Goal: Task Accomplishment & Management: Complete application form

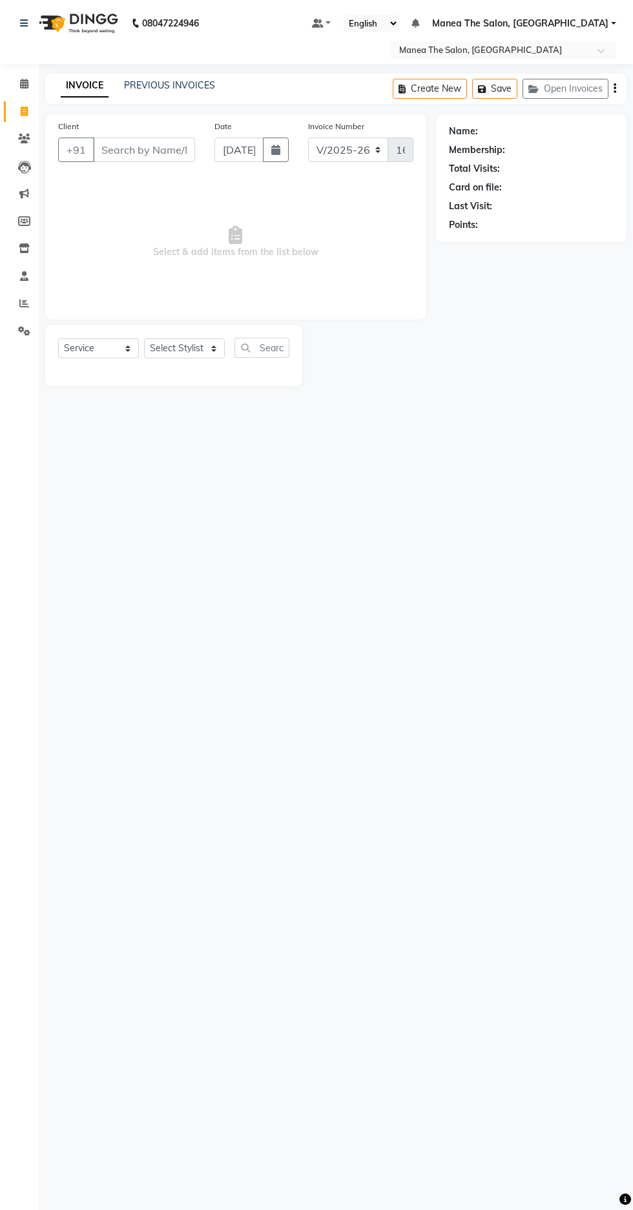
select select "7820"
select select "service"
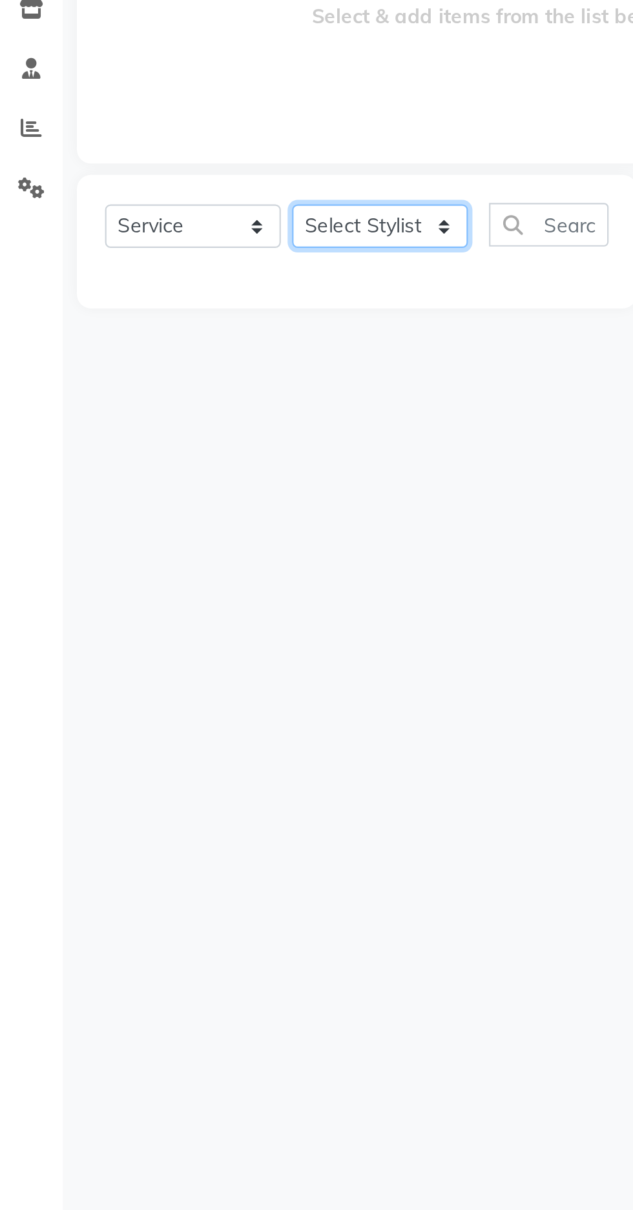
click at [183, 355] on select "Select Stylist [PERSON_NAME] [PERSON_NAME] Radhika [PERSON_NAME] [PERSON_NAME] …" at bounding box center [184, 348] width 81 height 20
select select "89024"
click at [144, 338] on select "Select Stylist [PERSON_NAME] [PERSON_NAME] Radhika [PERSON_NAME] [PERSON_NAME] …" at bounding box center [184, 348] width 81 height 20
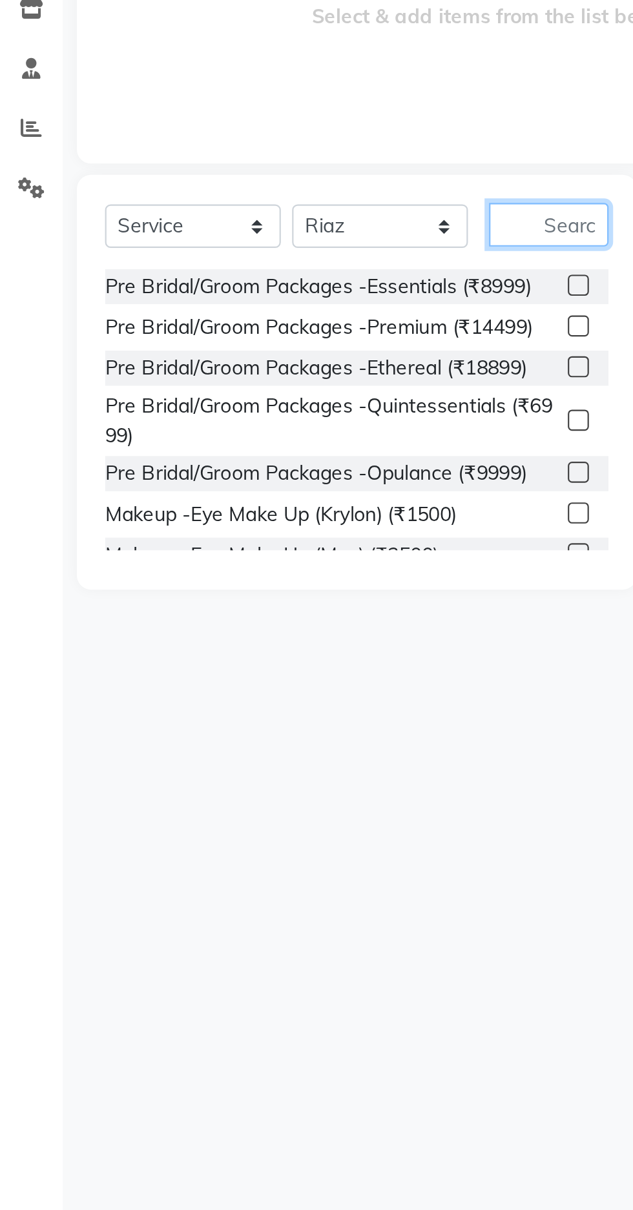
click at [267, 343] on input "text" at bounding box center [261, 348] width 55 height 20
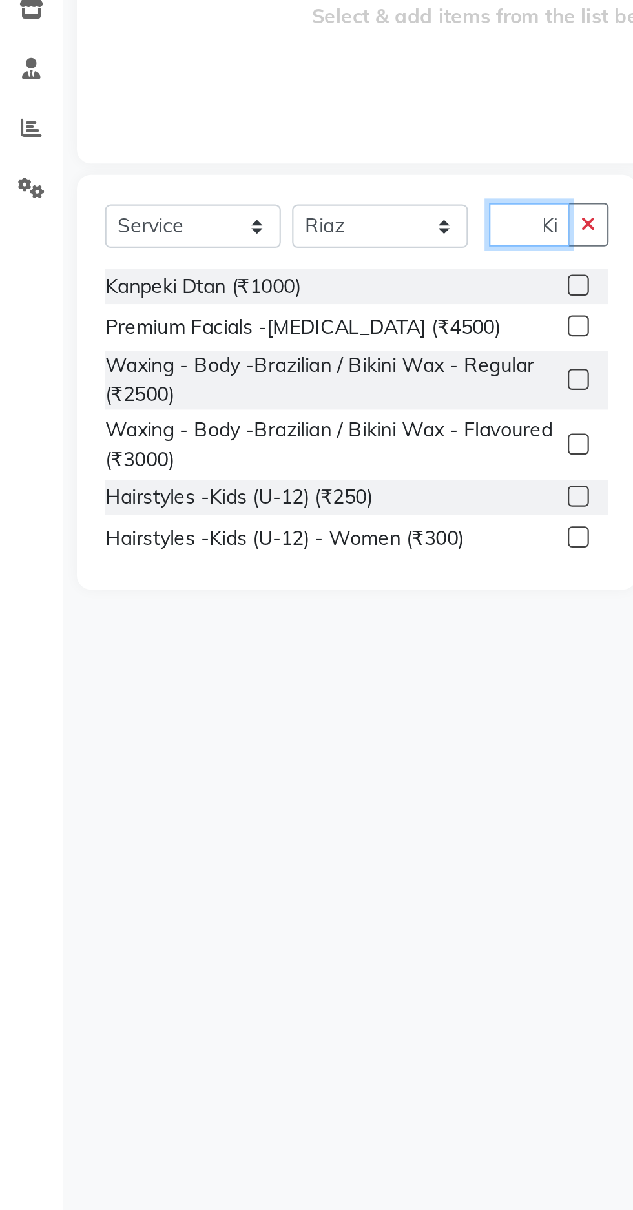
scroll to position [0, 6]
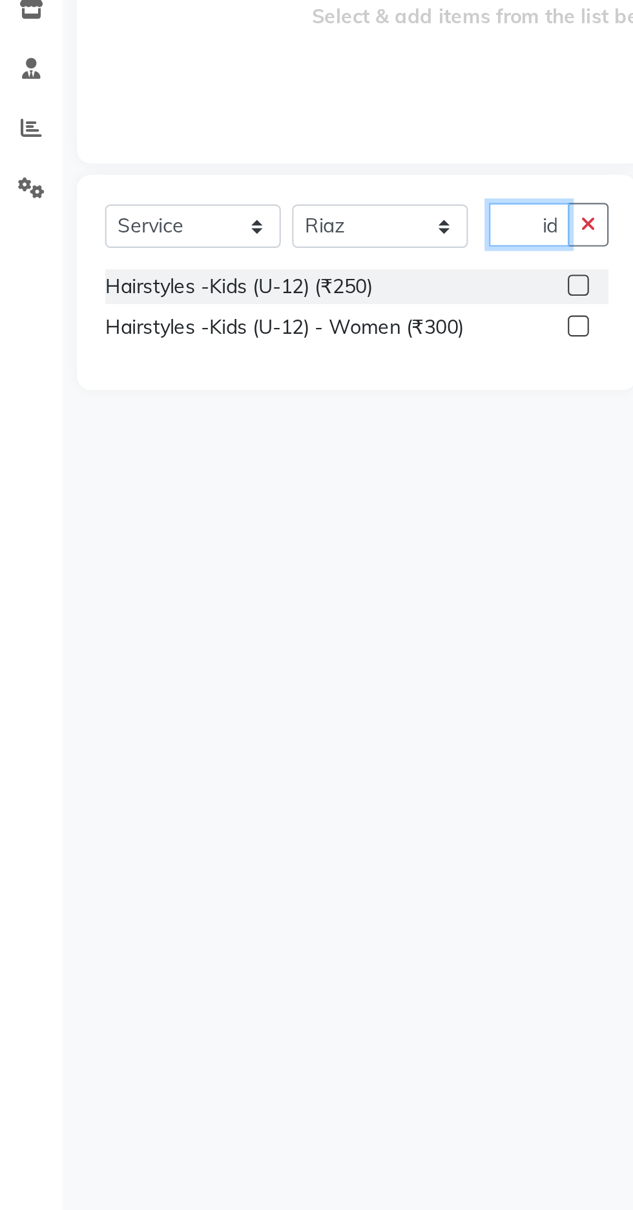
type input "Kid"
click at [165, 374] on div "Hairstyles -Kids (U-12) (₹250)" at bounding box center [119, 376] width 123 height 14
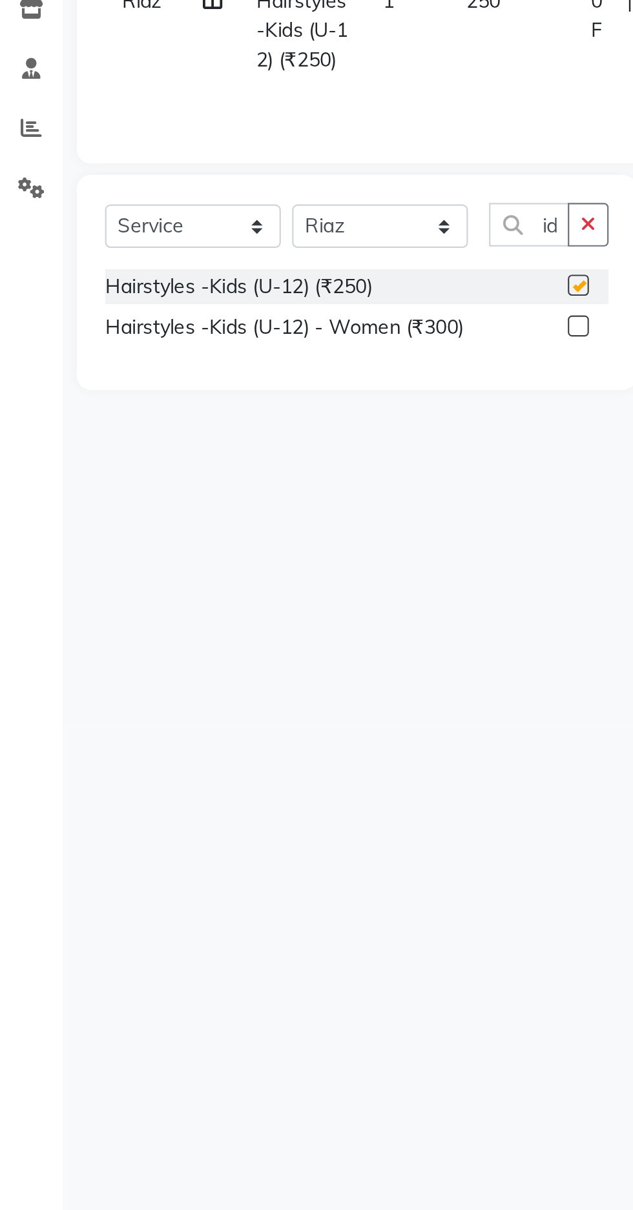
scroll to position [0, 0]
checkbox input "false"
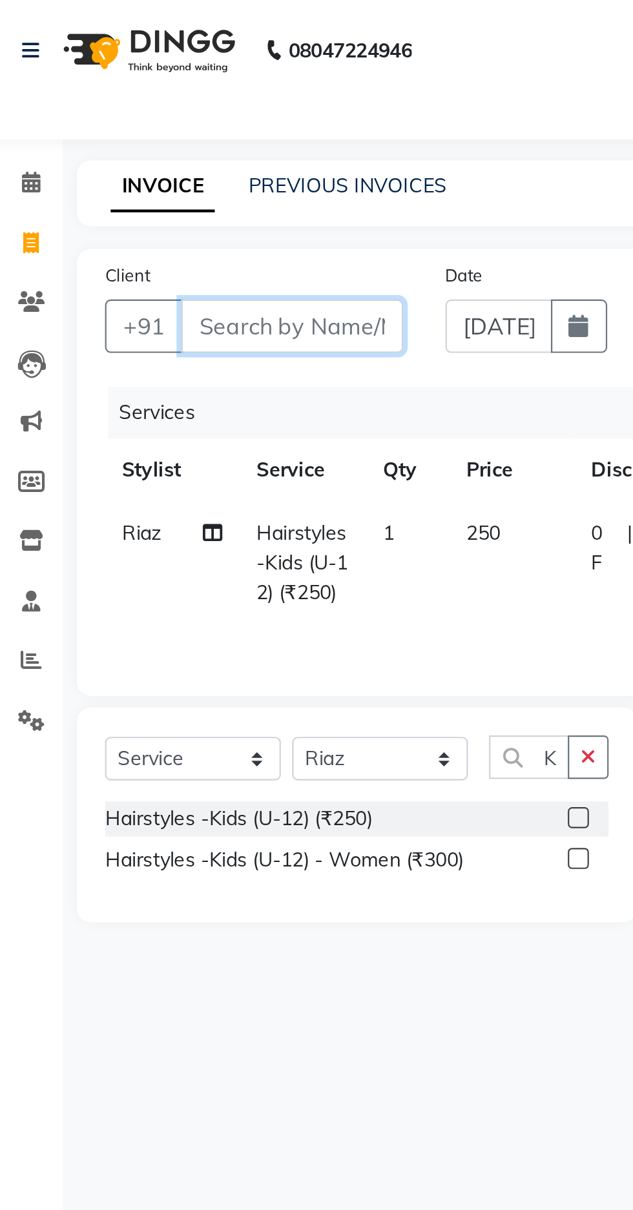
click at [140, 151] on input "Client" at bounding box center [144, 150] width 102 height 25
type input "9"
type input "0"
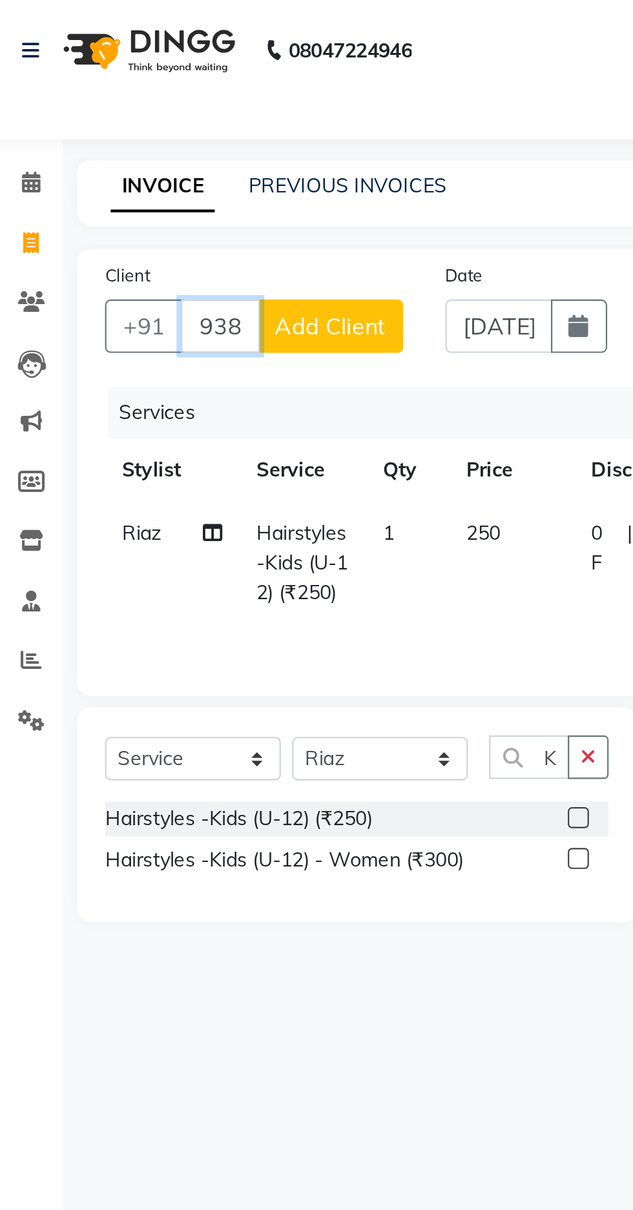
click at [115, 149] on input "9381267437" at bounding box center [111, 150] width 36 height 25
type input "9381267437"
click at [174, 147] on span "Add Client" at bounding box center [161, 149] width 51 height 13
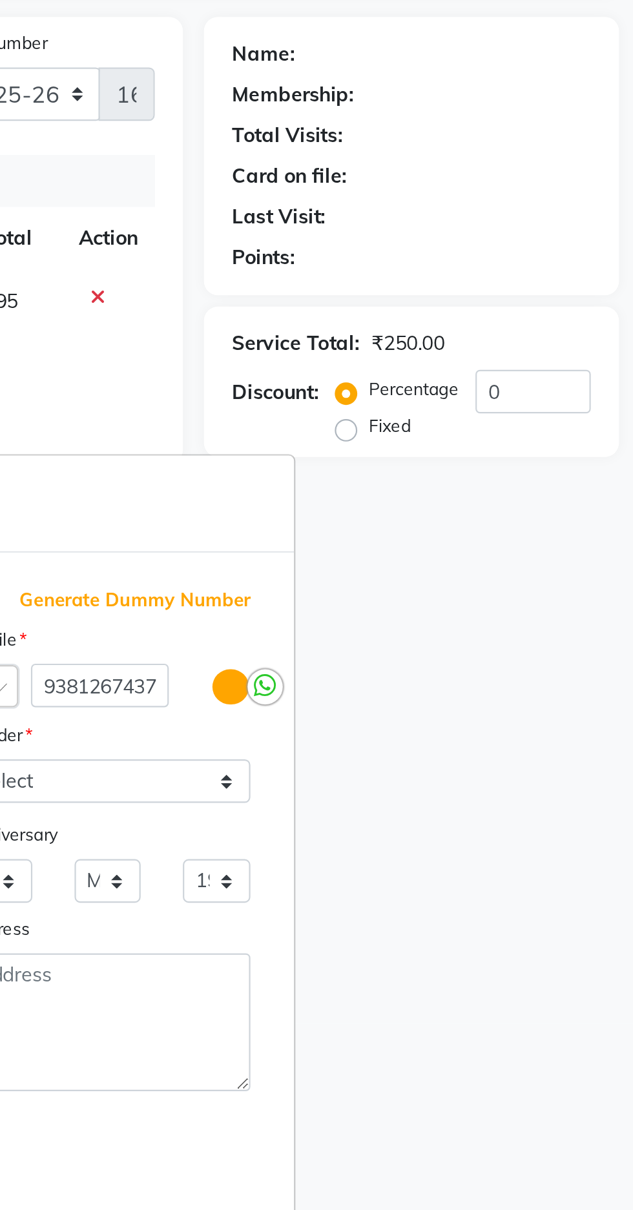
scroll to position [98, 0]
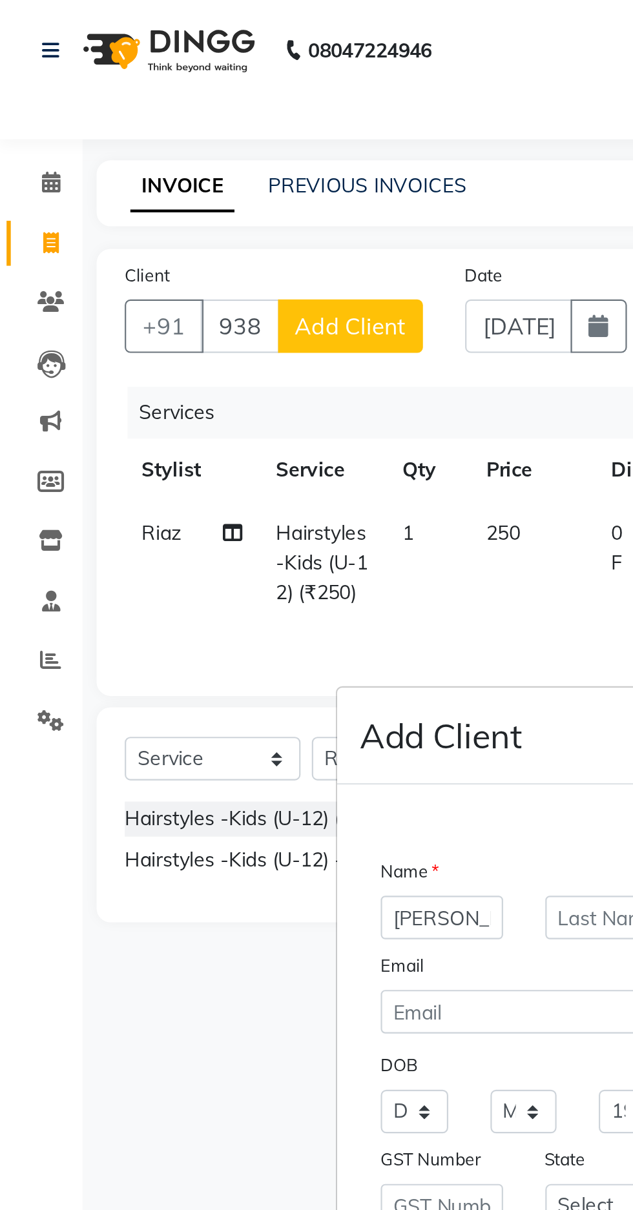
type input "Lavanya"
click at [121, 148] on ngb-modal-window "Add Client Generate Dummy Number Name Lavanya Email DOB Day 01 02 03 04 05 06 0…" at bounding box center [316, 605] width 633 height 1210
click at [118, 149] on ngb-modal-window "Add Client Generate Dummy Number Name Lavanya Email DOB Day 01 02 03 04 05 06 0…" at bounding box center [316, 605] width 633 height 1210
click at [101, 478] on ngb-modal-window "Add Client Generate Dummy Number Name Lavanya Email DOB Day 01 02 03 04 05 06 0…" at bounding box center [316, 605] width 633 height 1210
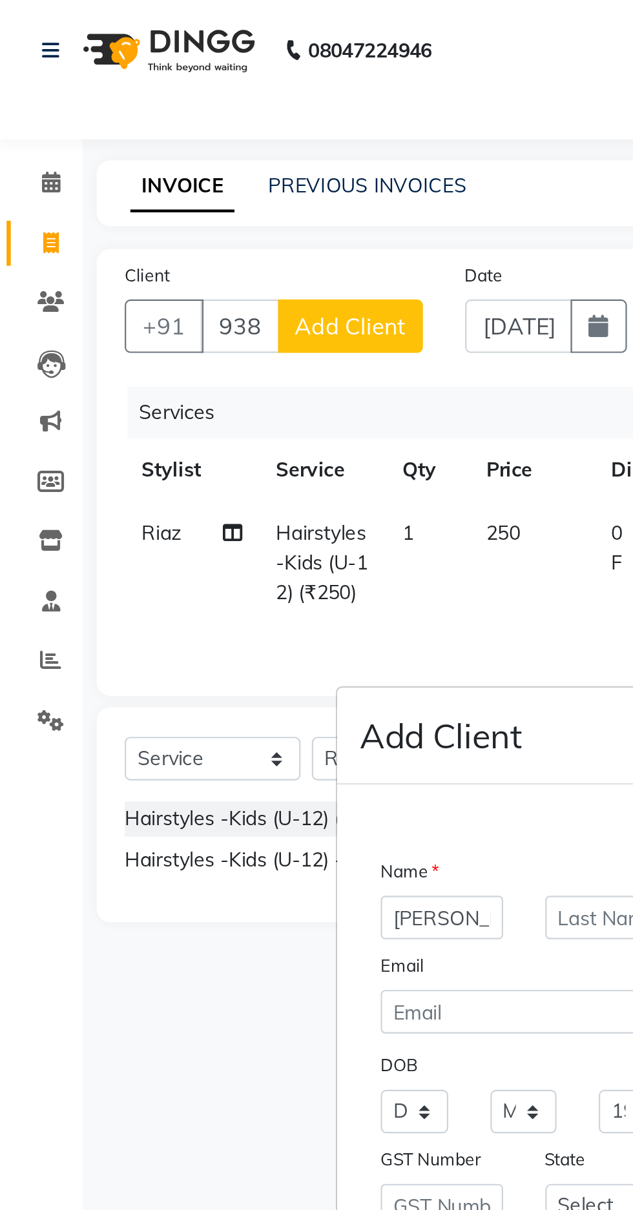
click at [101, 479] on ngb-modal-window "Add Client Generate Dummy Number Name Lavanya Email DOB Day 01 02 03 04 05 06 0…" at bounding box center [316, 605] width 633 height 1210
click at [224, 225] on ngb-modal-window "Add Client Generate Dummy Number Name Lavanya Email DOB Day 01 02 03 04 05 06 0…" at bounding box center [316, 605] width 633 height 1210
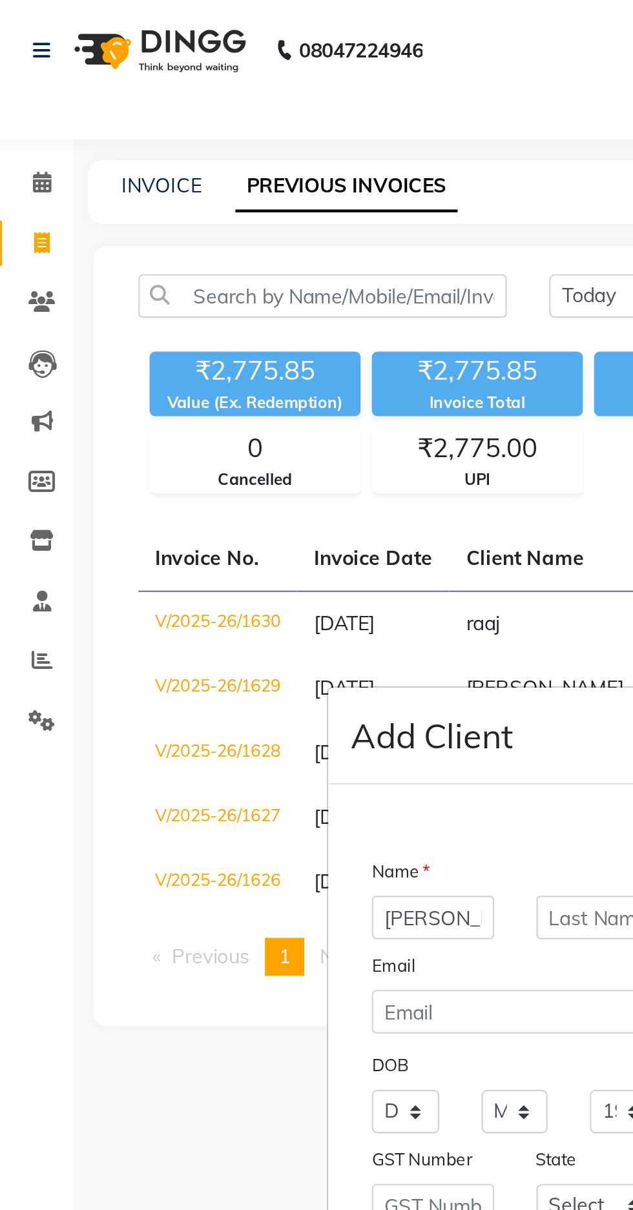
select select "service"
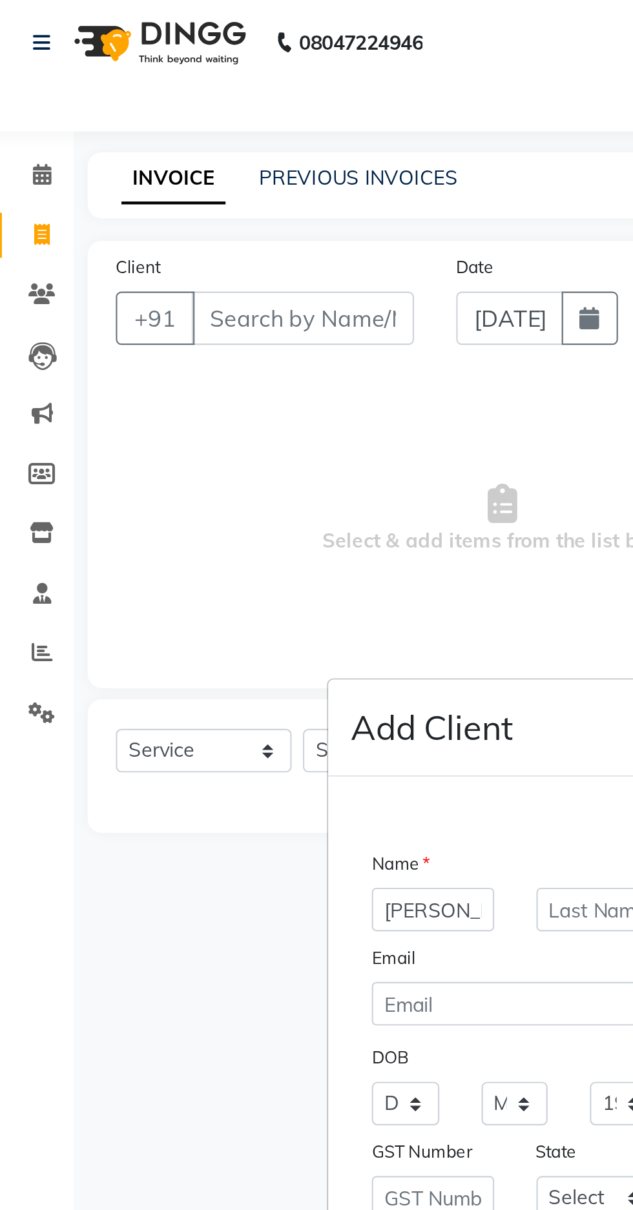
type input "1631"
select select "7820"
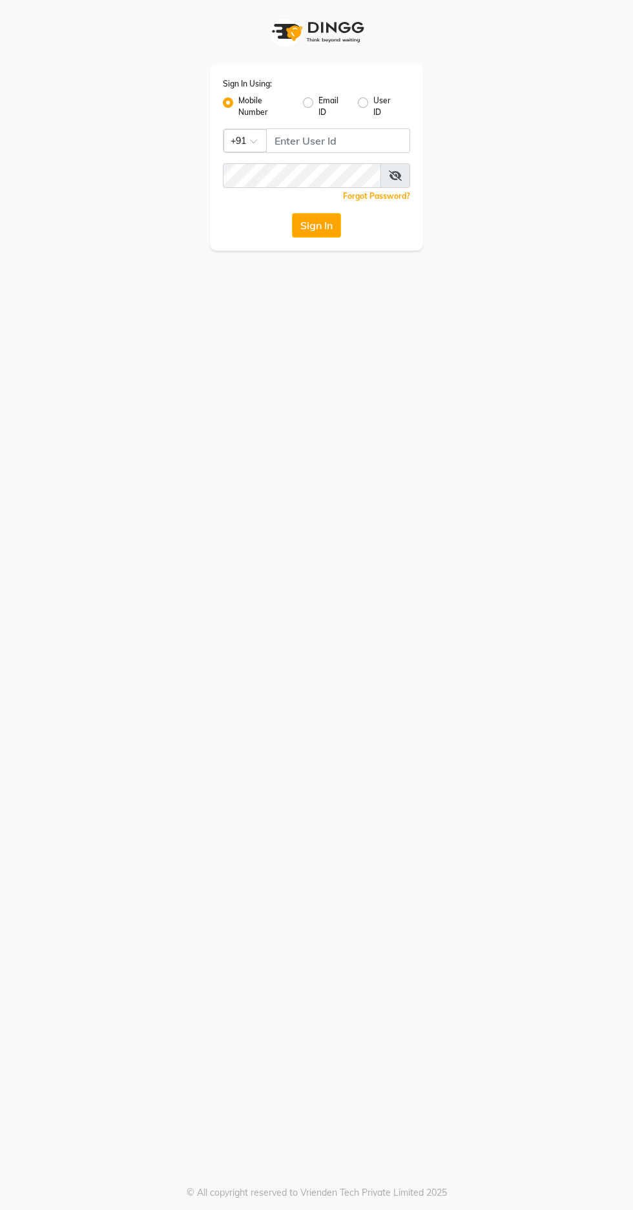
click at [312, 230] on button "Sign In" at bounding box center [316, 225] width 49 height 25
click at [355, 196] on link "Forgot Password?" at bounding box center [376, 196] width 67 height 10
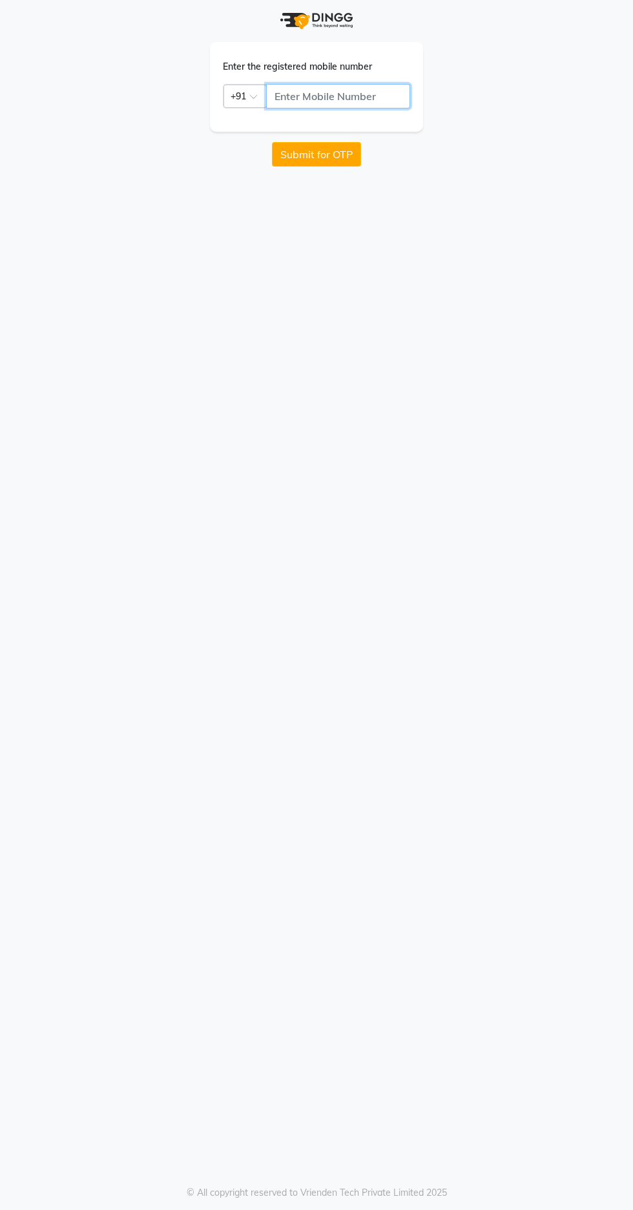
click at [346, 91] on input "text" at bounding box center [338, 96] width 144 height 25
type input "95763838383"
click at [317, 153] on button "Submit for OTP" at bounding box center [316, 154] width 89 height 25
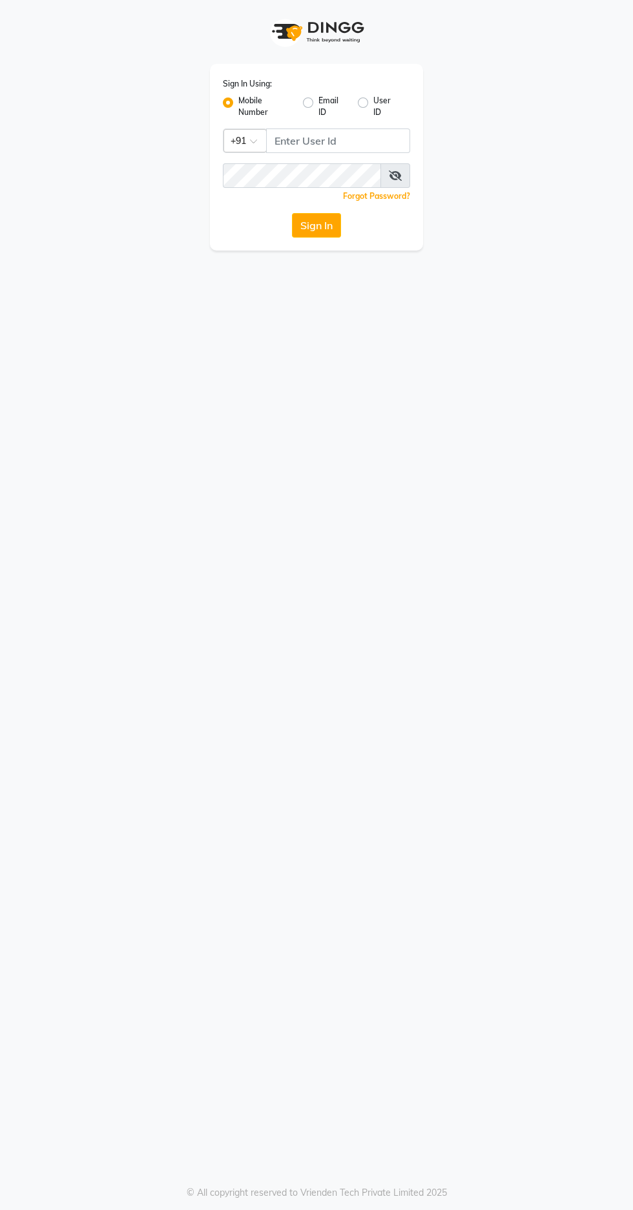
click at [328, 101] on label "Email ID" at bounding box center [332, 106] width 29 height 23
click at [327, 101] on input "Email ID" at bounding box center [322, 99] width 8 height 8
radio input "true"
click at [256, 103] on label "Mobile Number" at bounding box center [265, 106] width 54 height 23
click at [247, 103] on input "Mobile Number" at bounding box center [242, 99] width 8 height 8
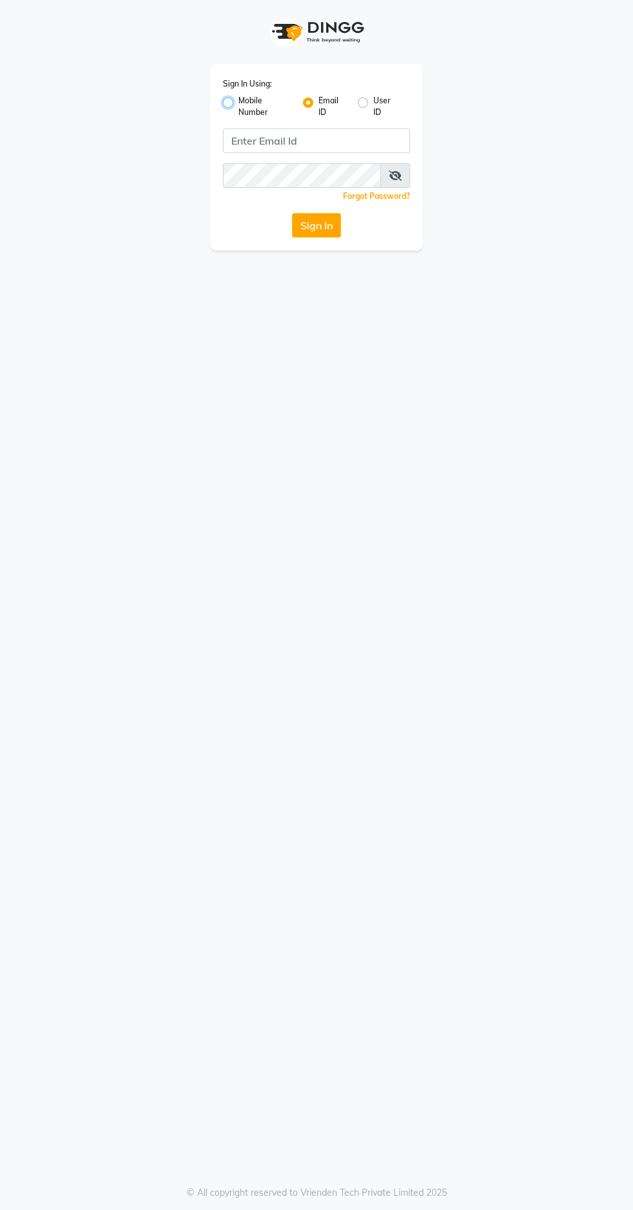
radio input "true"
radio input "false"
click at [316, 220] on button "Sign In" at bounding box center [316, 225] width 49 height 25
click at [352, 138] on input "Username" at bounding box center [338, 140] width 144 height 25
type input "9966345948"
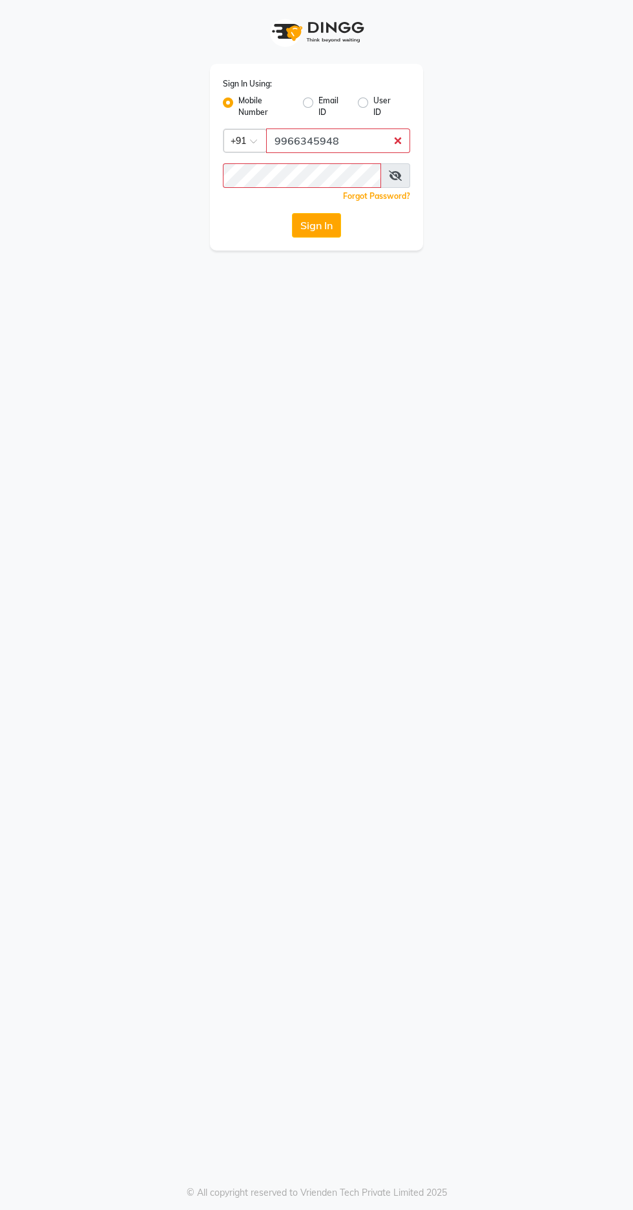
click at [292, 213] on button "Sign In" at bounding box center [316, 225] width 49 height 25
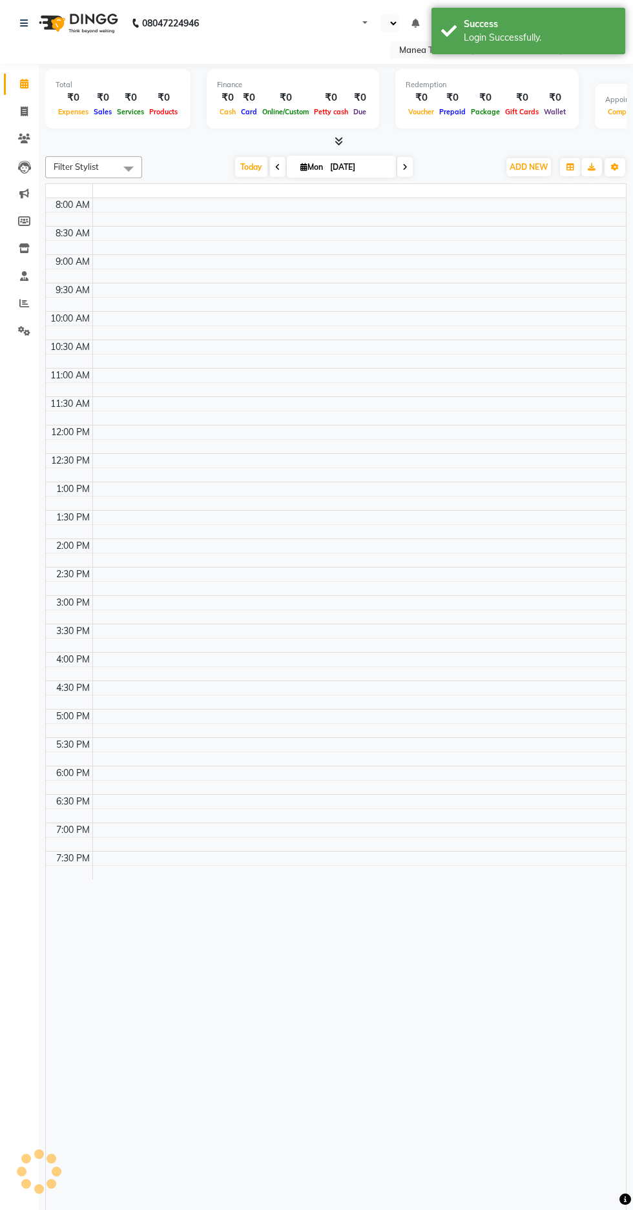
select select "en"
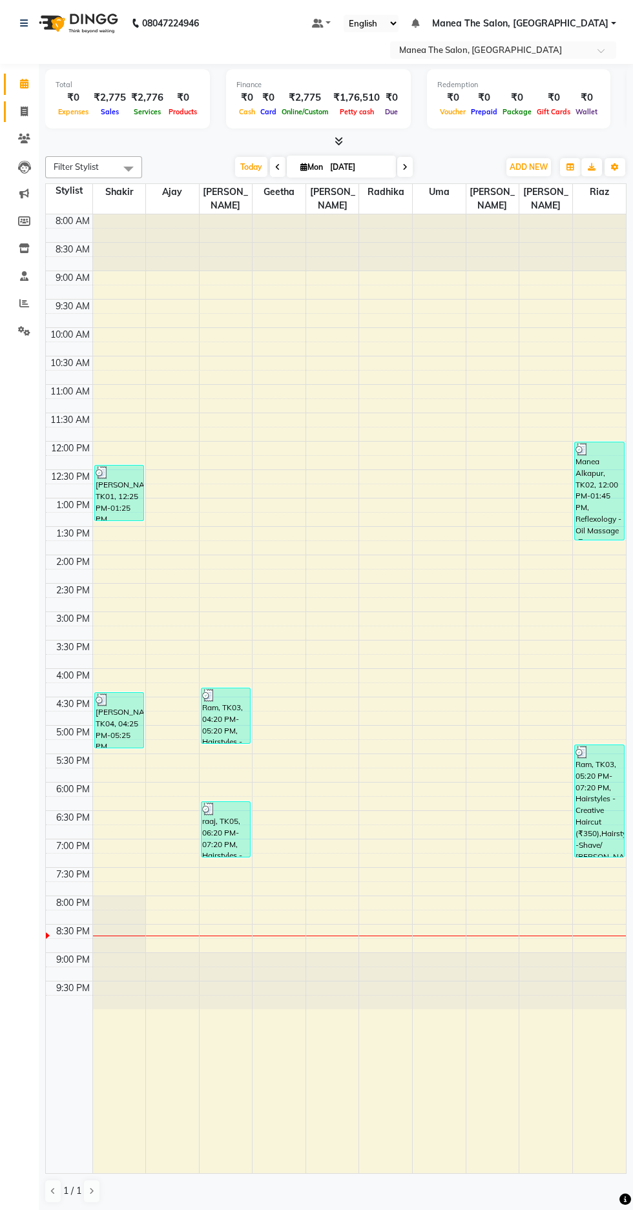
click at [22, 110] on icon at bounding box center [24, 112] width 7 height 10
select select "service"
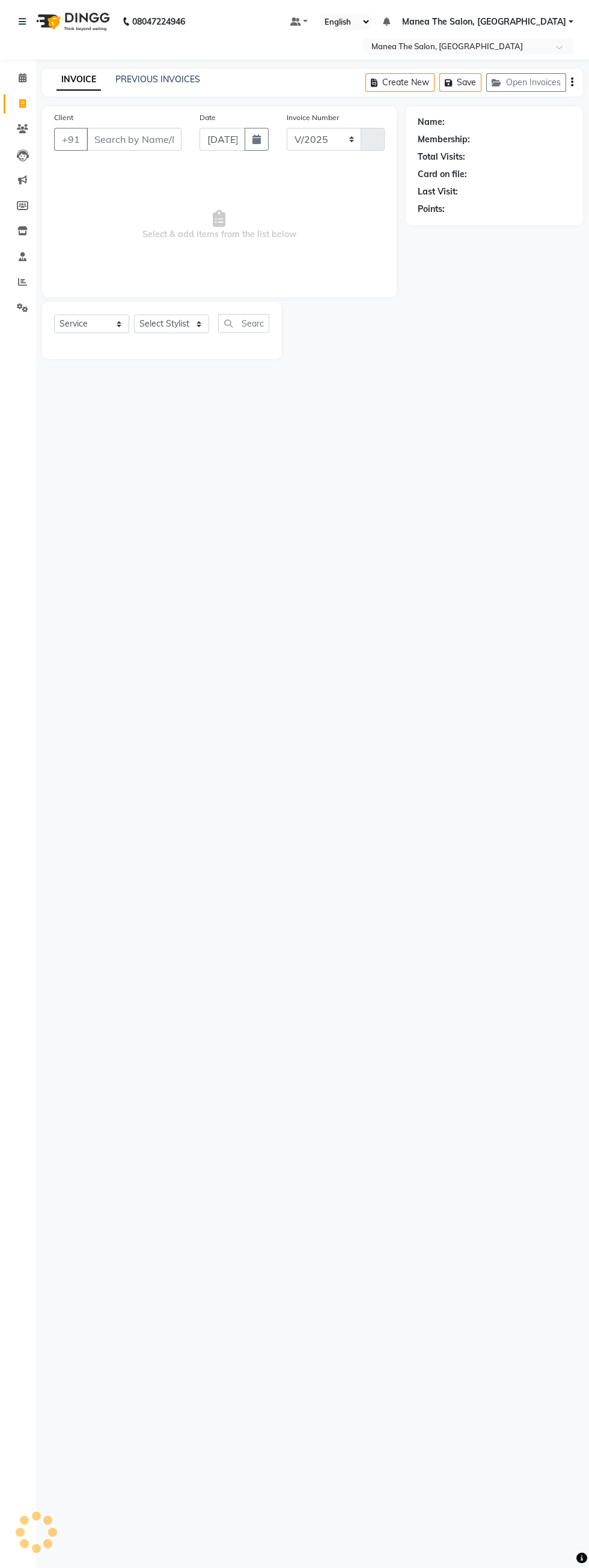
select select "7820"
type input "1631"
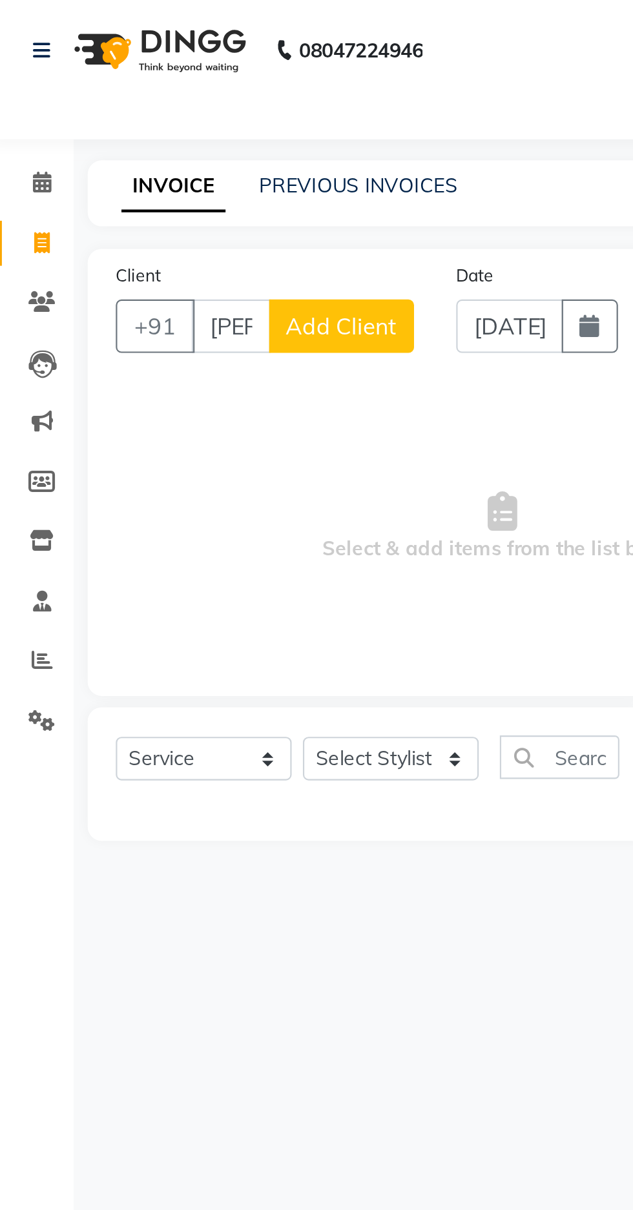
scroll to position [0, 5]
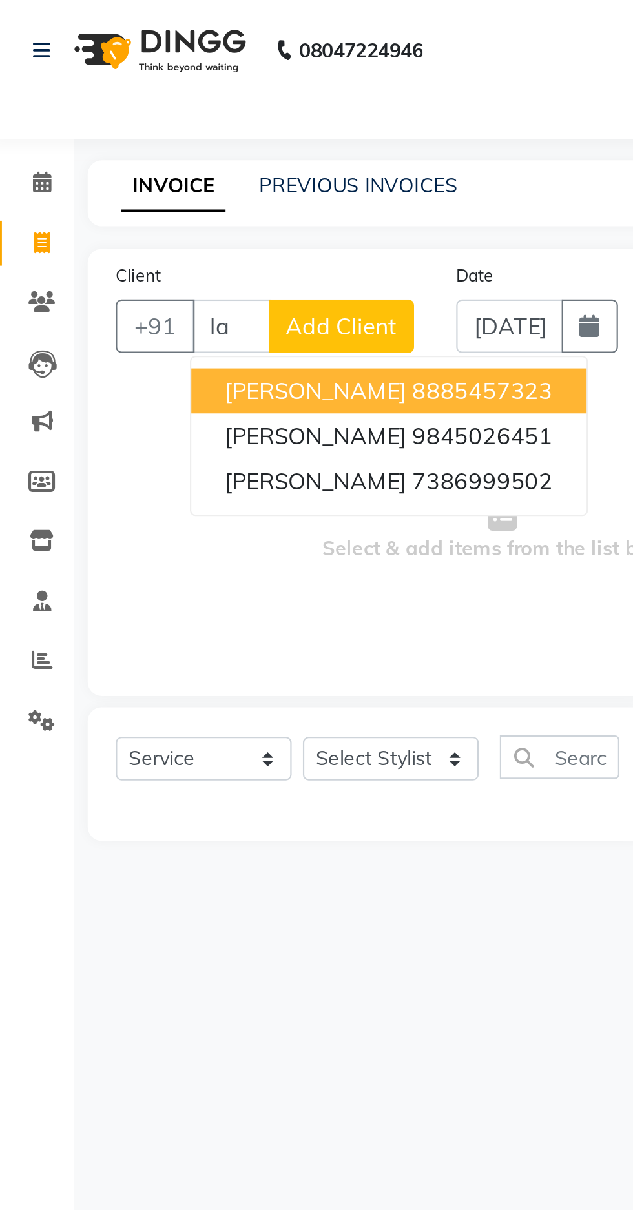
type input "l"
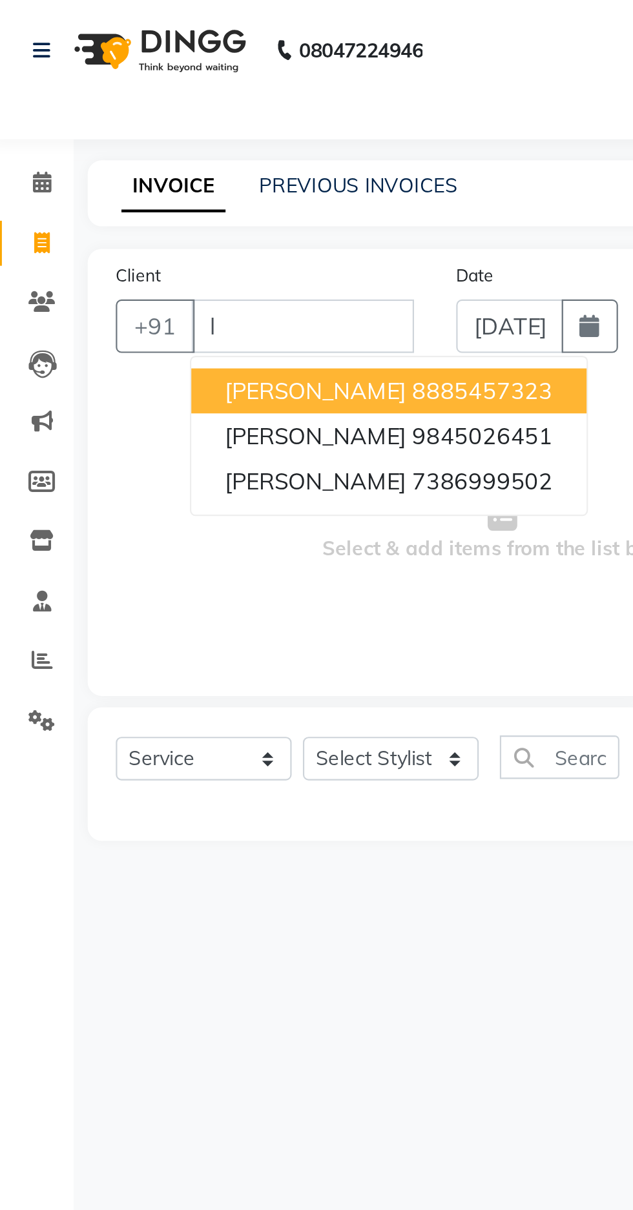
scroll to position [0, 0]
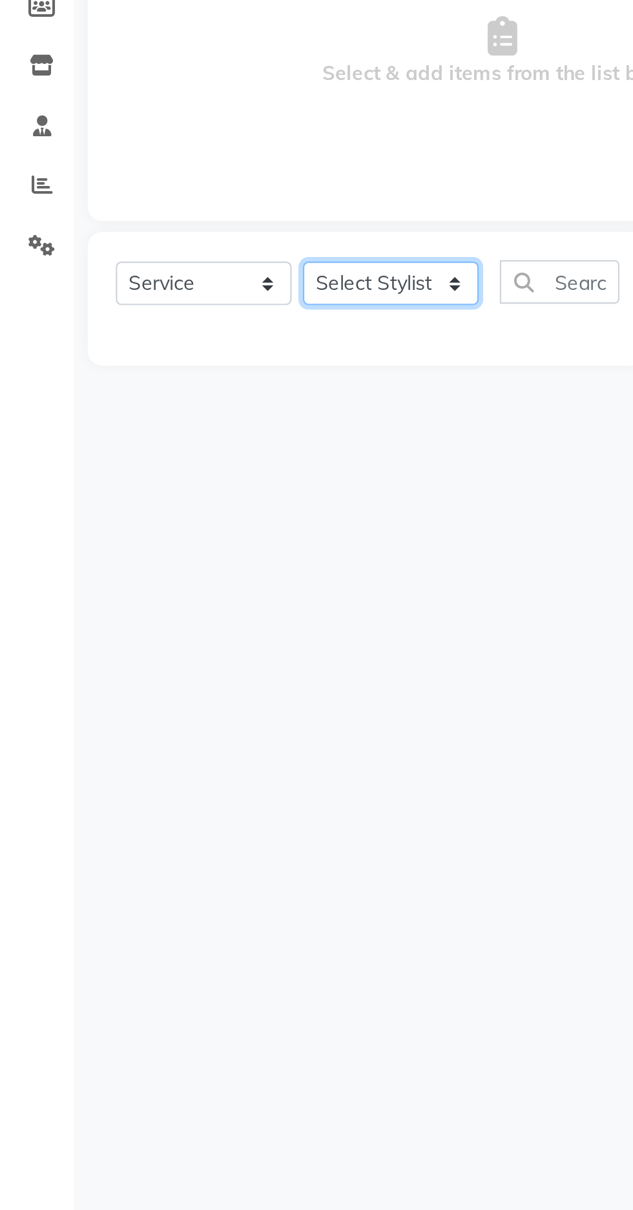
click at [198, 345] on select "Select Stylist [PERSON_NAME] [PERSON_NAME] Radhika [PERSON_NAME] [PERSON_NAME] …" at bounding box center [184, 348] width 81 height 20
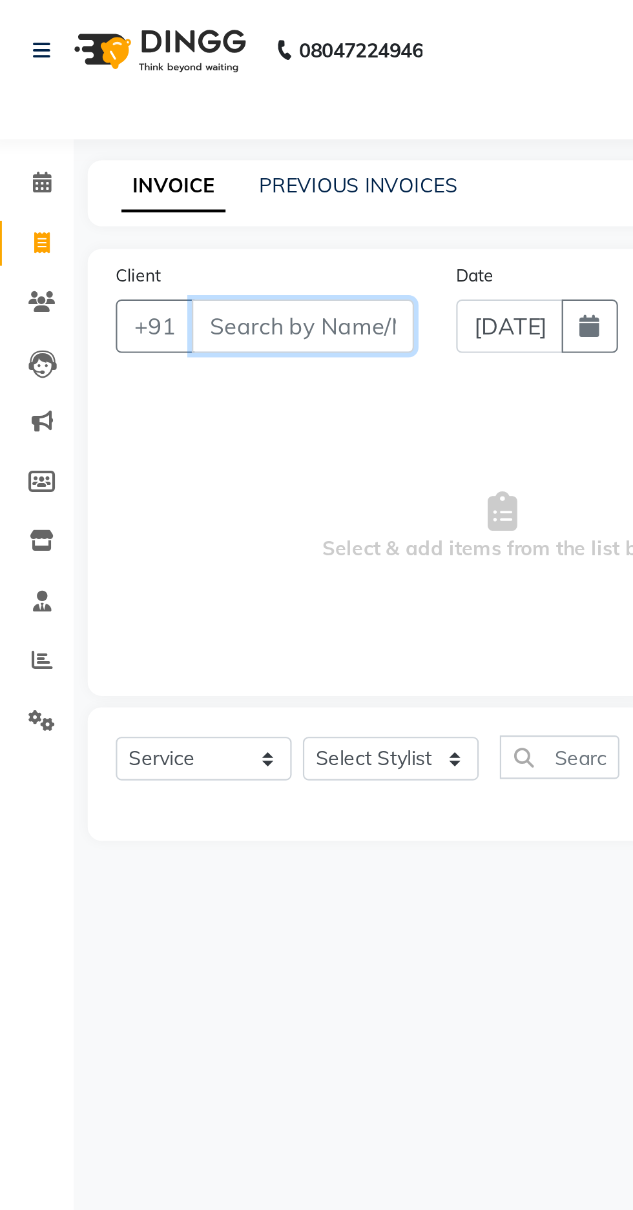
click at [145, 146] on input "Client" at bounding box center [144, 150] width 102 height 25
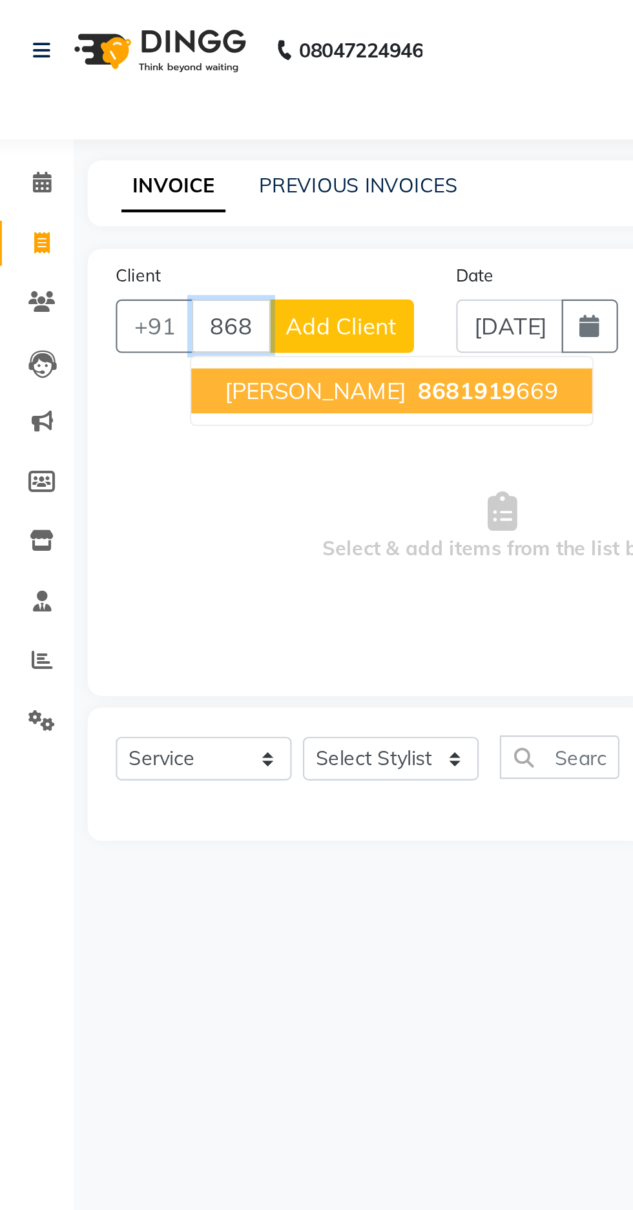
click at [197, 181] on span "8681919" at bounding box center [219, 179] width 45 height 13
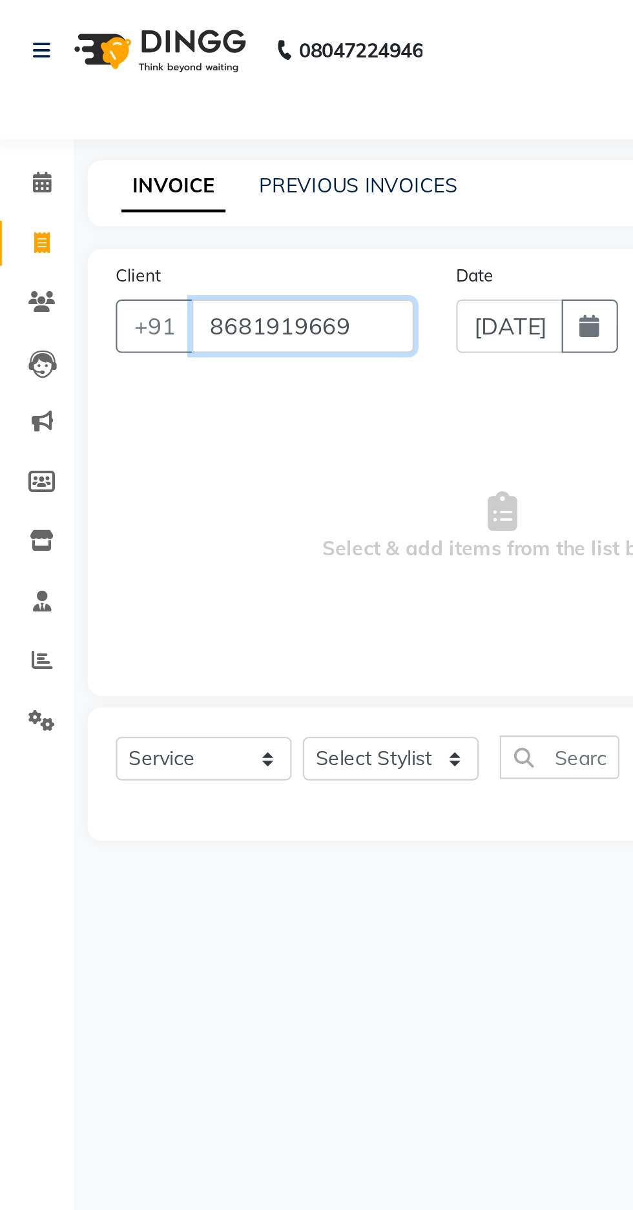
type input "8681919669"
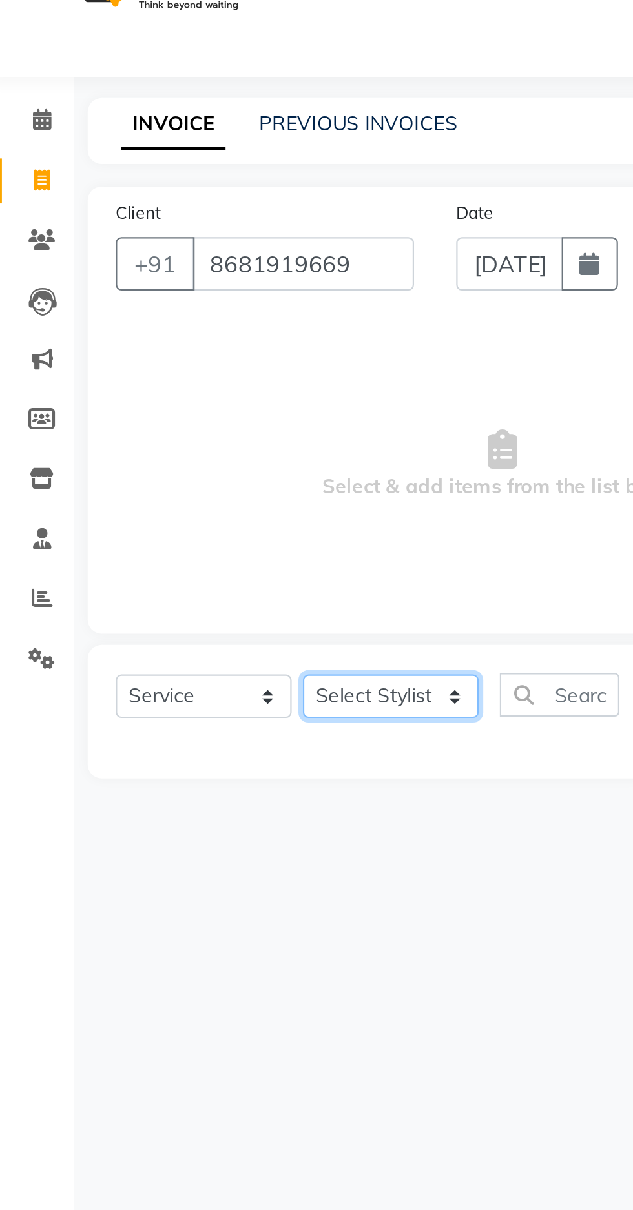
click at [189, 351] on select "Select Stylist [PERSON_NAME] [PERSON_NAME] Radhika [PERSON_NAME] [PERSON_NAME] …" at bounding box center [184, 348] width 81 height 20
select select "89024"
click at [144, 338] on select "Select Stylist [PERSON_NAME] [PERSON_NAME] Radhika [PERSON_NAME] [PERSON_NAME] …" at bounding box center [184, 348] width 81 height 20
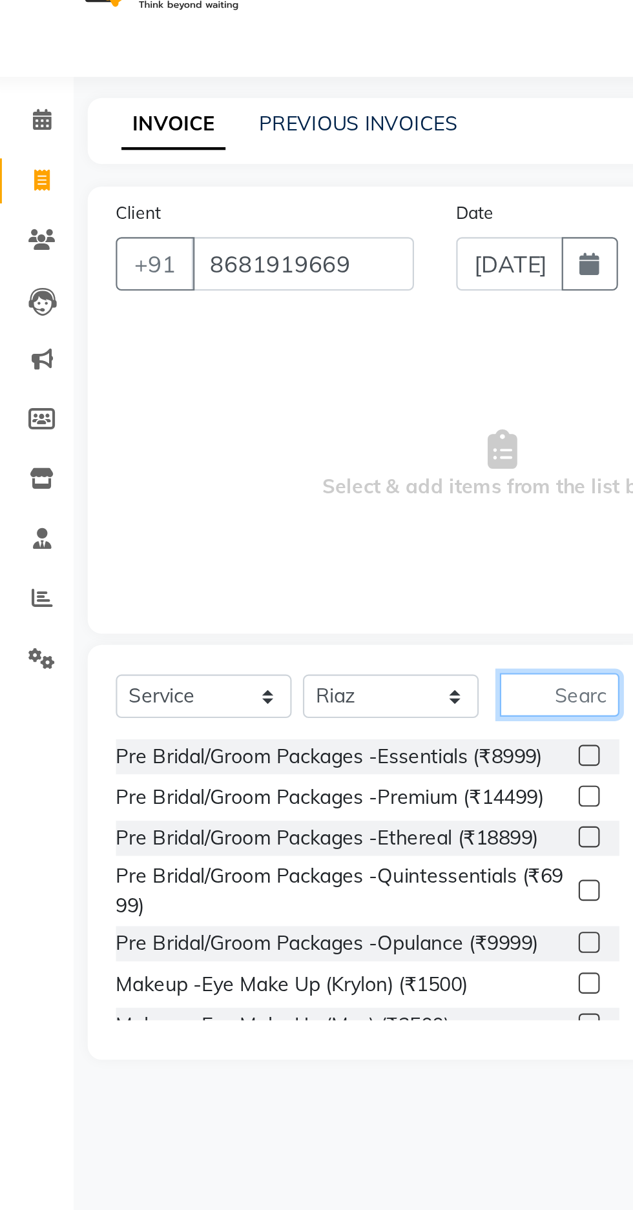
click at [267, 350] on input "text" at bounding box center [261, 348] width 55 height 20
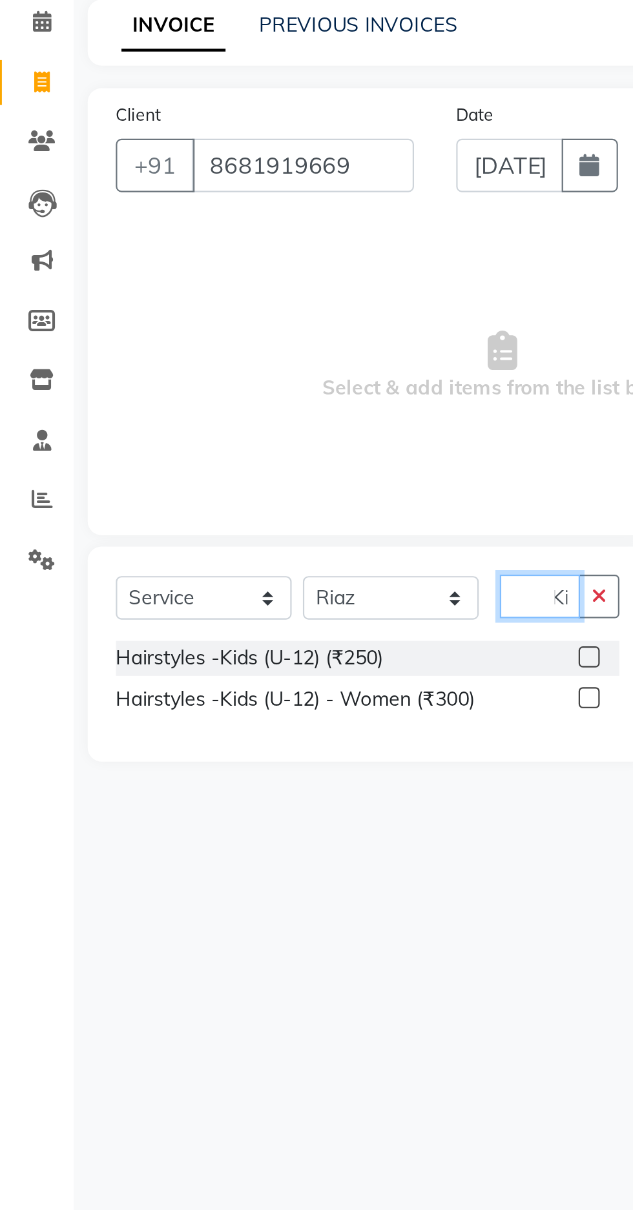
scroll to position [0, 6]
type input "Kid"
click at [167, 374] on div "Hairstyles -Kids (U-12) (₹250)" at bounding box center [119, 376] width 123 height 14
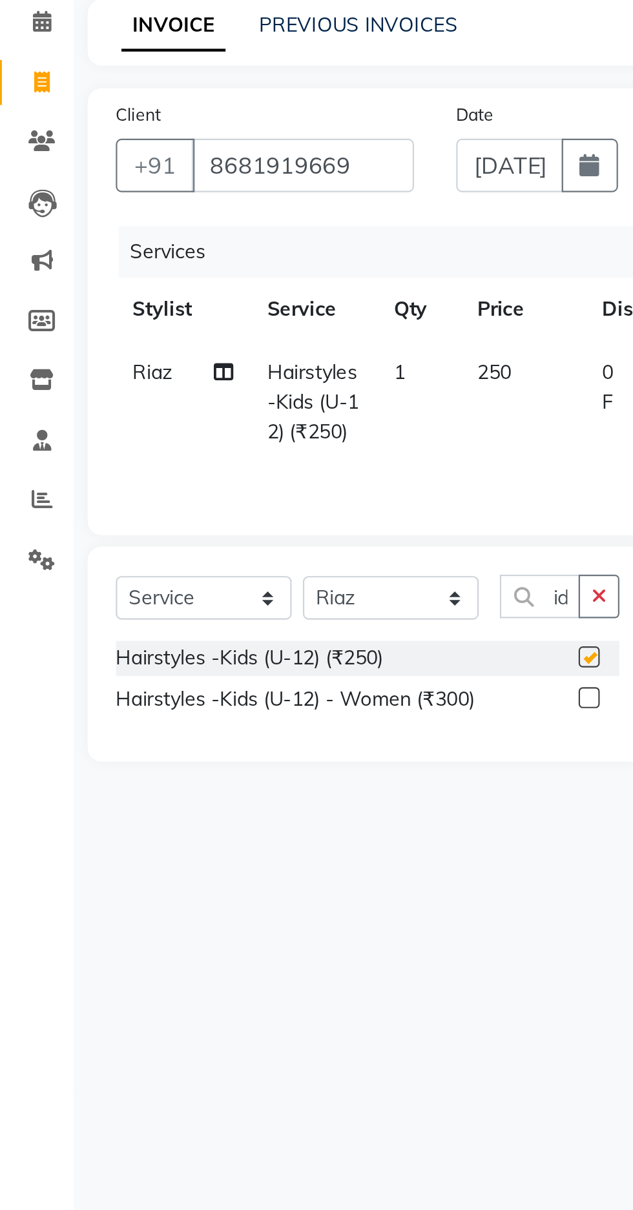
scroll to position [0, 0]
checkbox input "false"
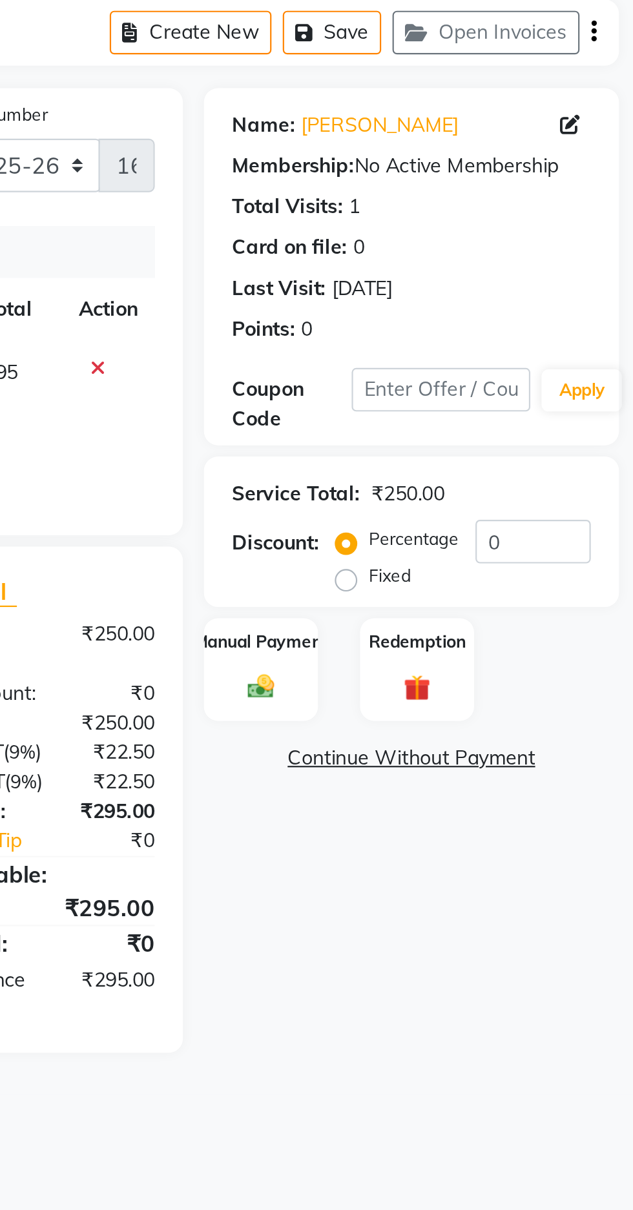
click at [470, 391] on img at bounding box center [462, 389] width 20 height 14
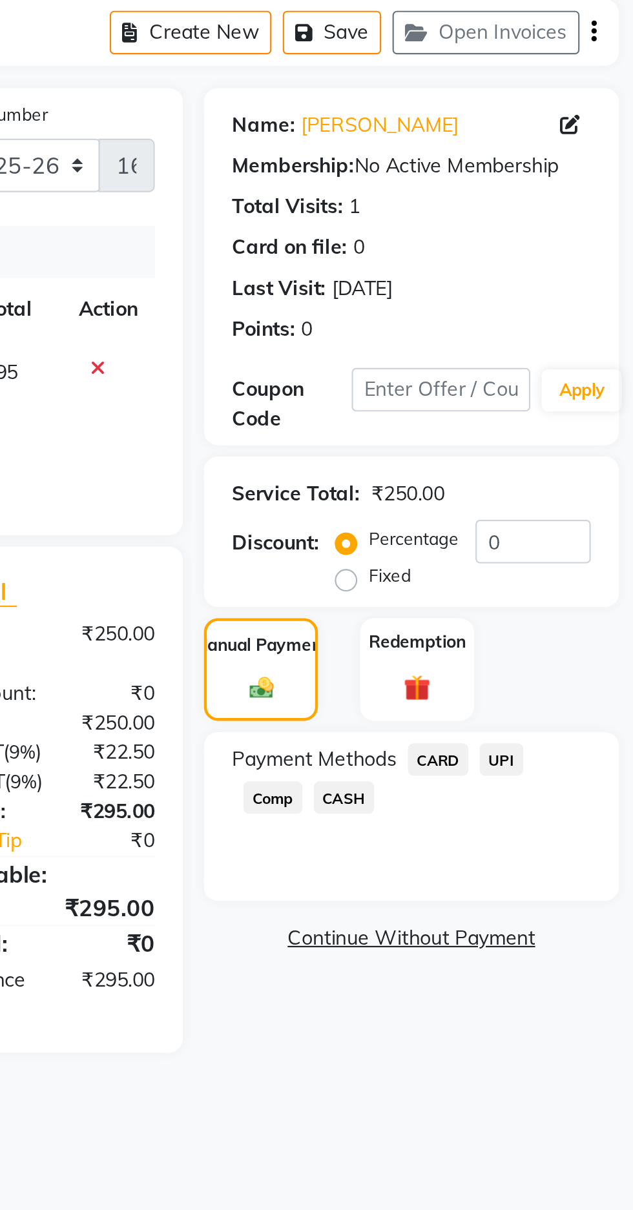
click at [578, 423] on span "UPI" at bounding box center [572, 422] width 20 height 15
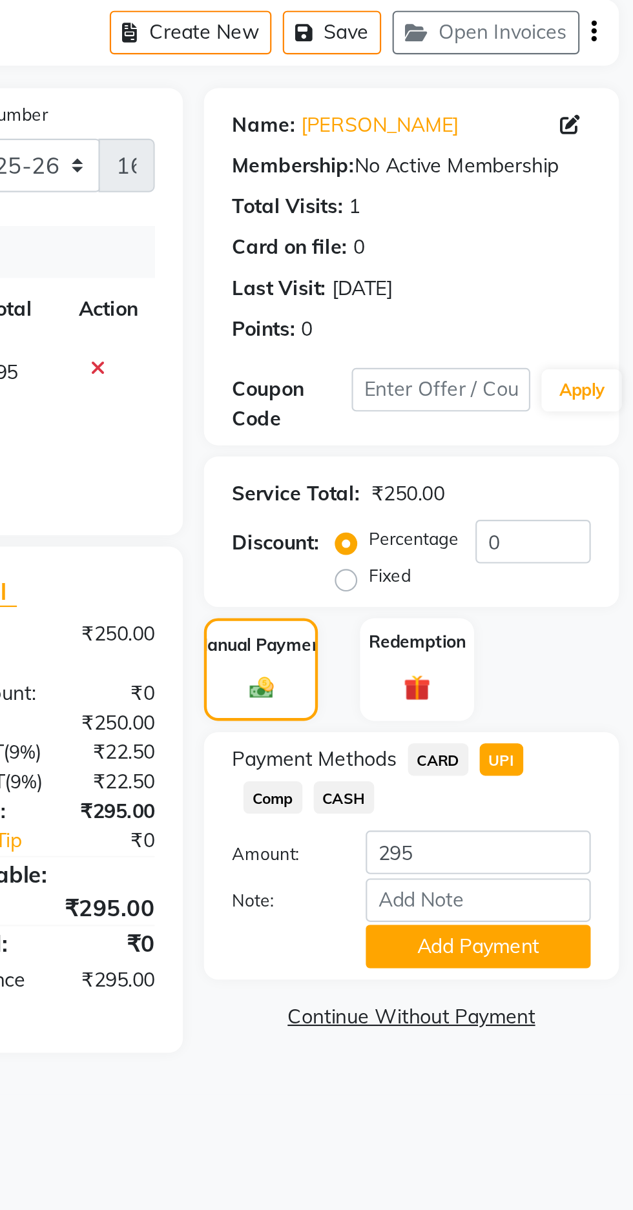
click at [562, 510] on button "Add Payment" at bounding box center [561, 508] width 103 height 20
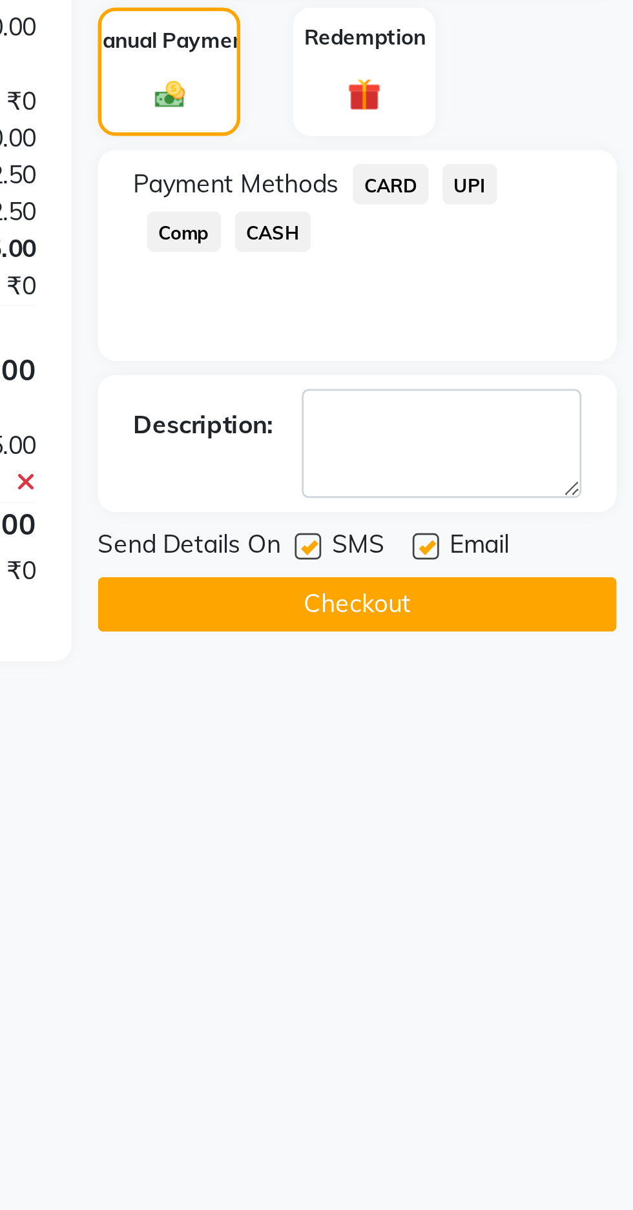
click at [558, 558] on label at bounding box center [556, 556] width 10 height 10
click at [558, 558] on input "checkbox" at bounding box center [555, 556] width 8 height 8
checkbox input "false"
click at [546, 577] on button "Checkout" at bounding box center [531, 577] width 190 height 20
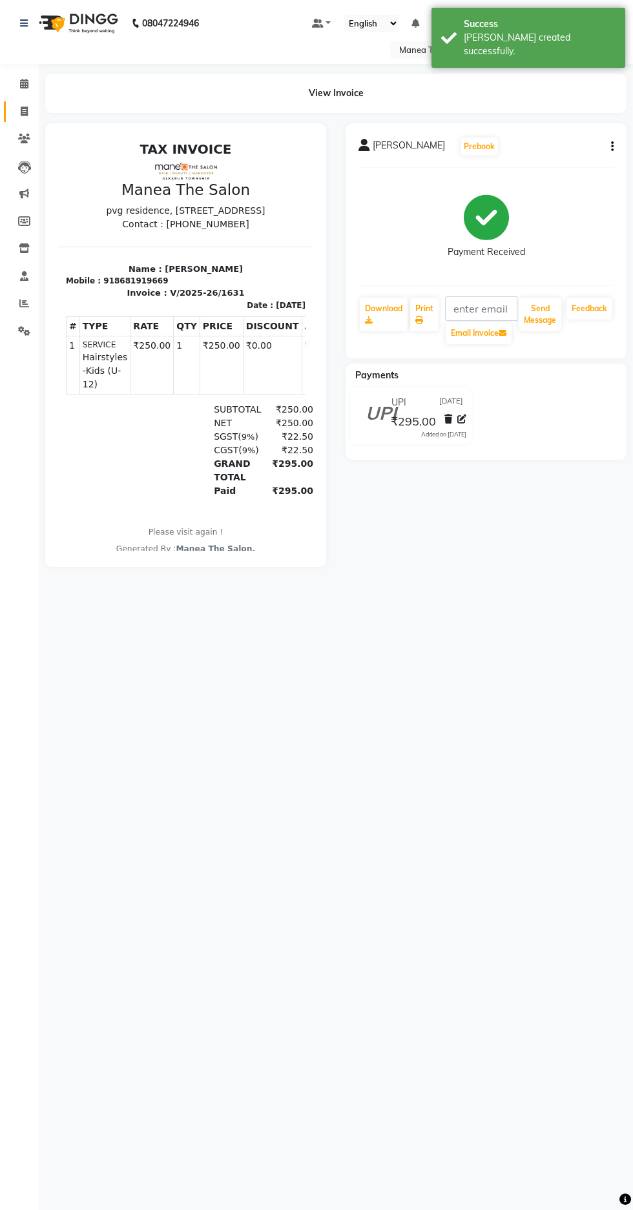
click at [22, 112] on icon at bounding box center [24, 112] width 7 height 10
select select "service"
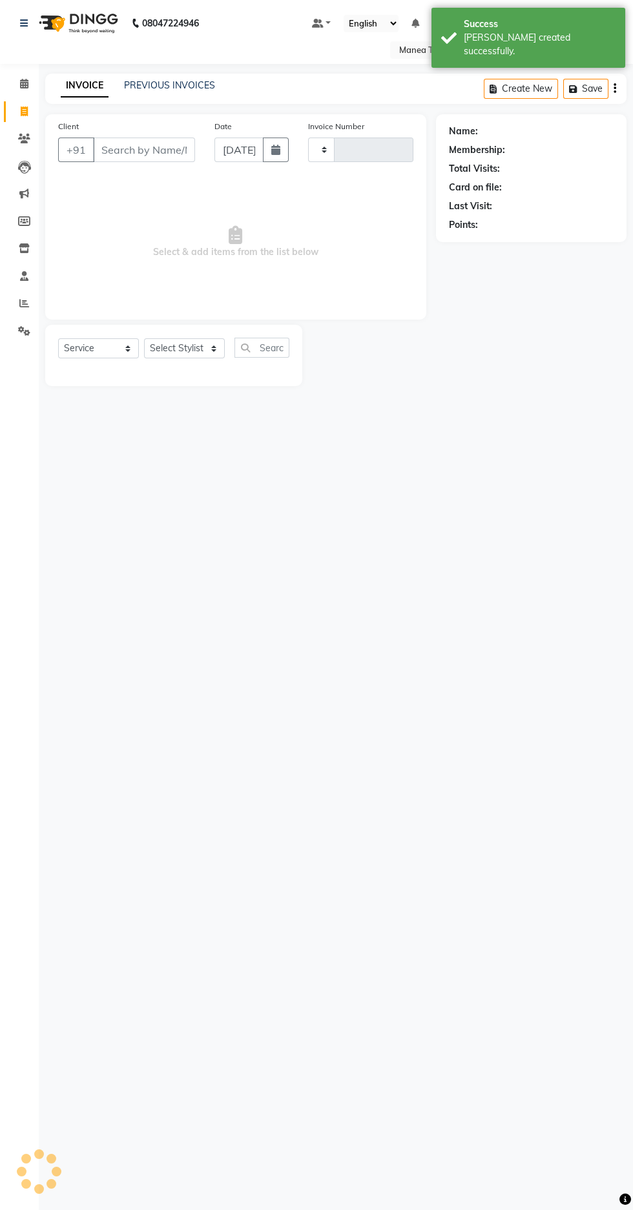
type input "1632"
select select "7820"
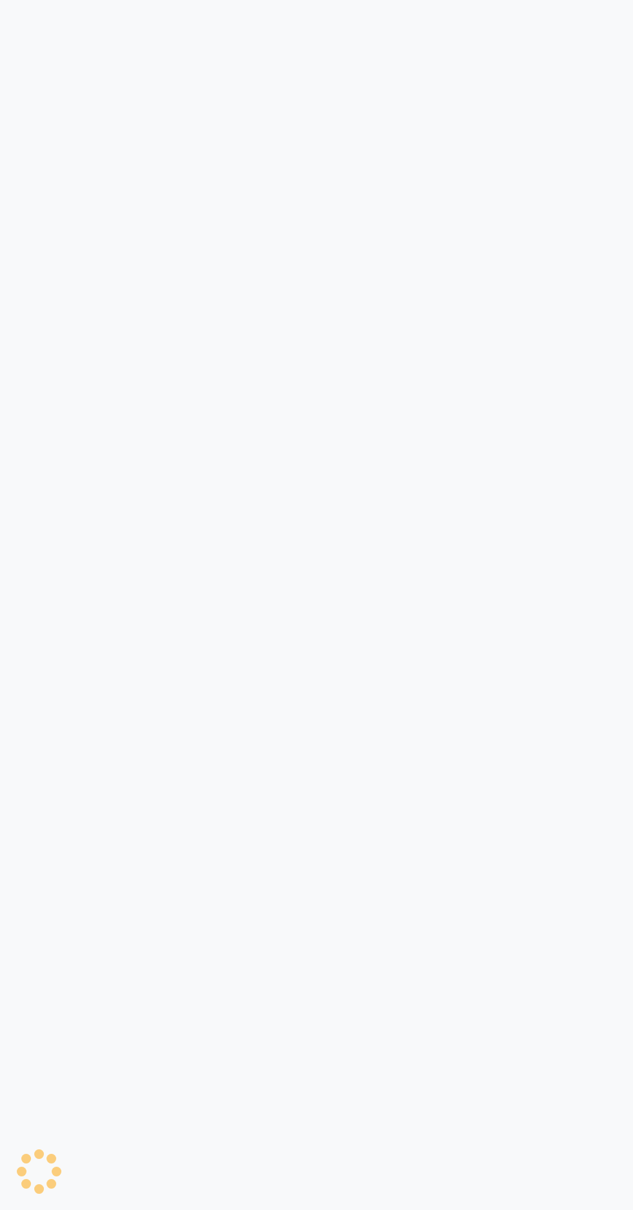
select select "service"
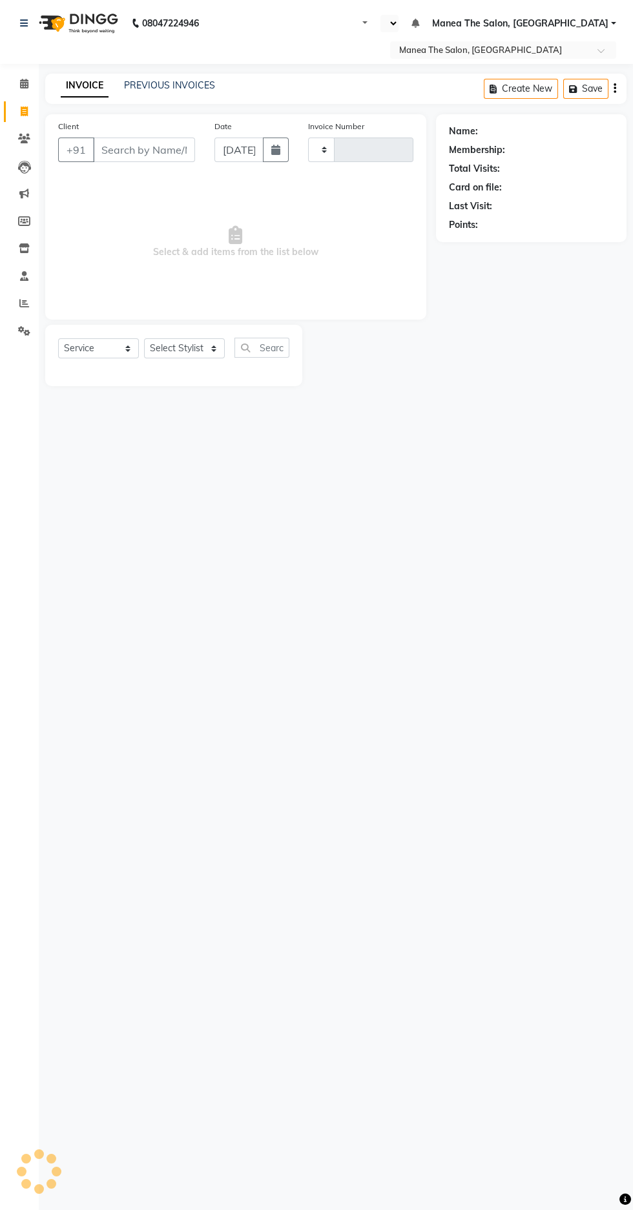
type input "1632"
select select "en"
select select "7820"
click at [204, 85] on link "PREVIOUS INVOICES" at bounding box center [169, 85] width 91 height 12
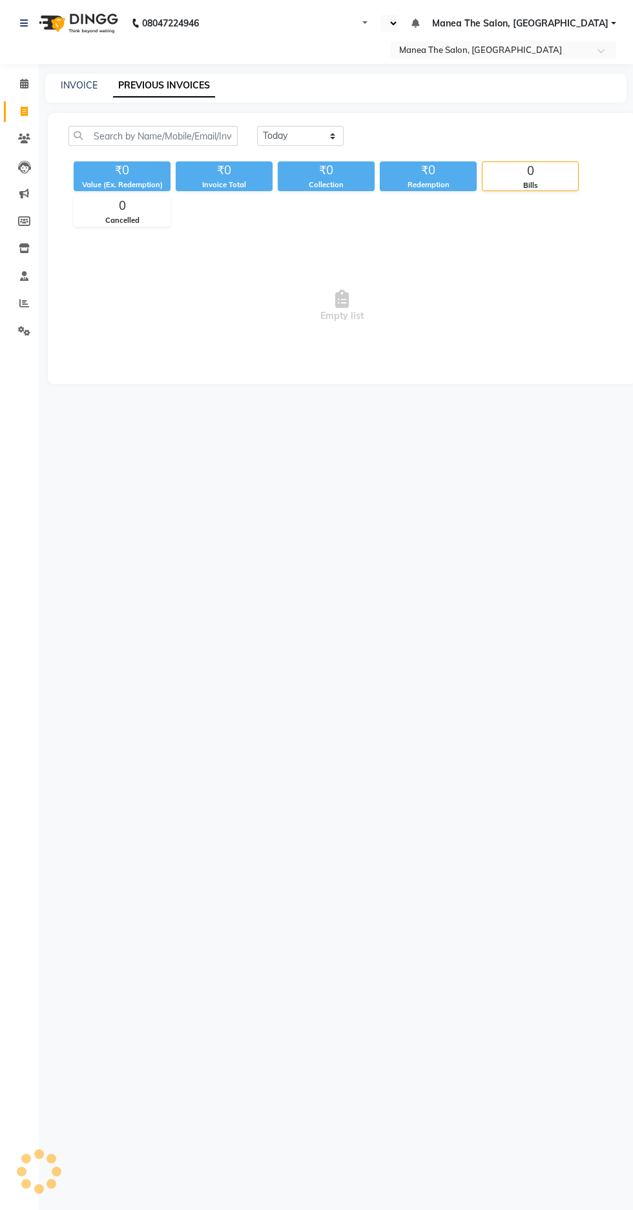
select select "en"
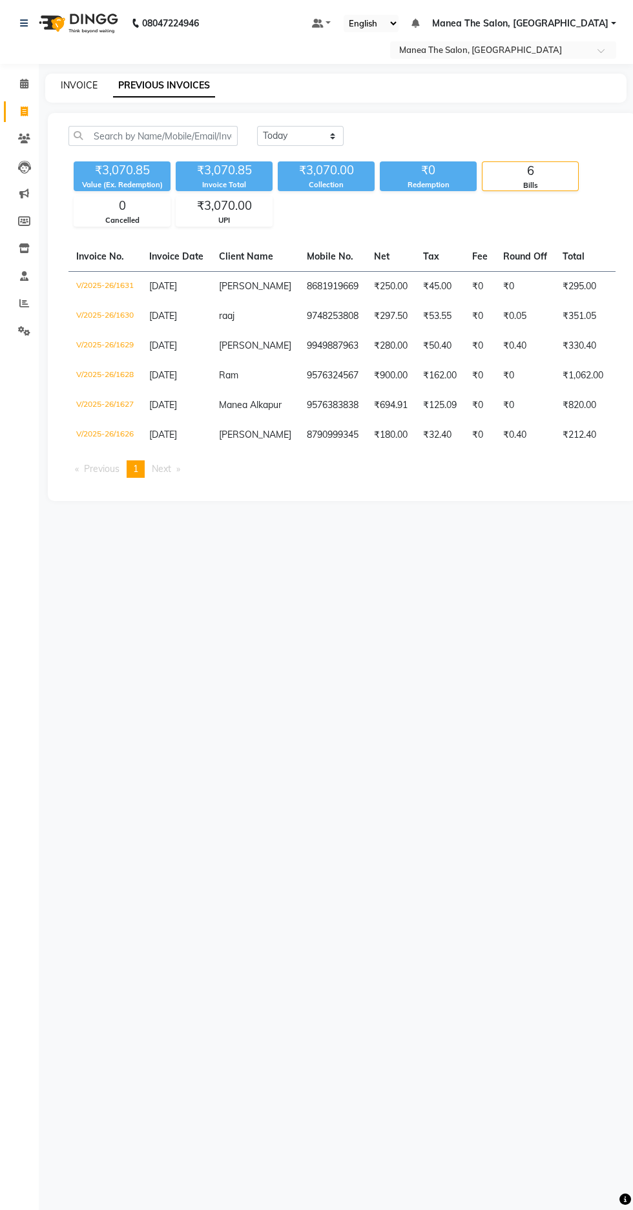
click at [90, 81] on link "INVOICE" at bounding box center [79, 85] width 37 height 12
select select "service"
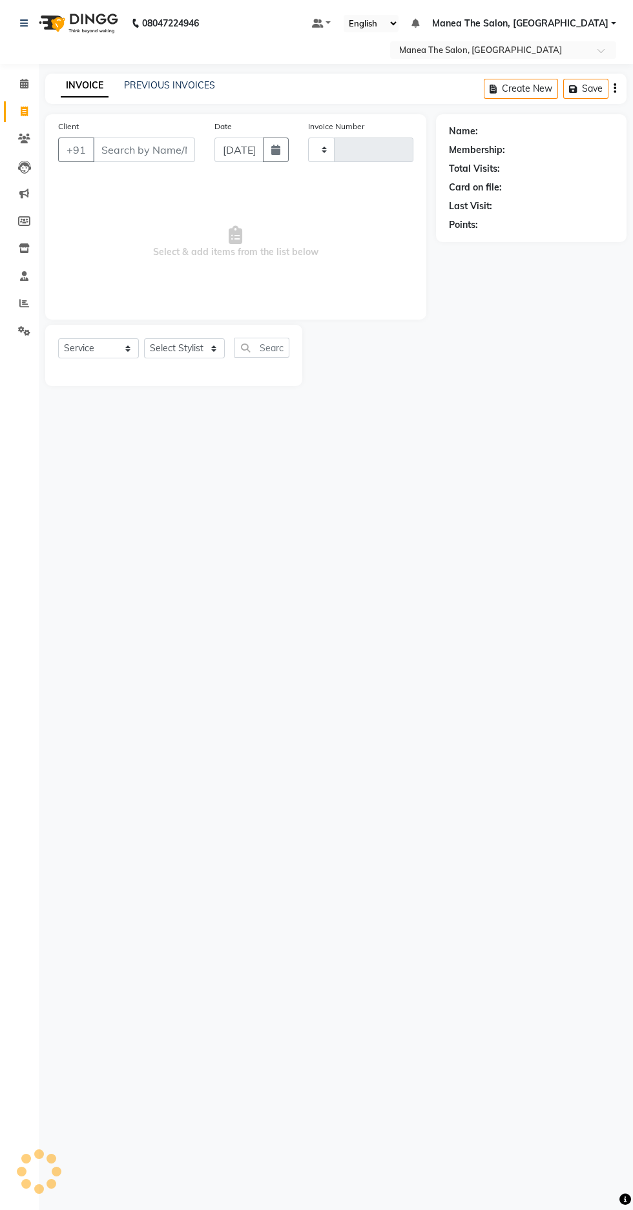
type input "1632"
select select "7820"
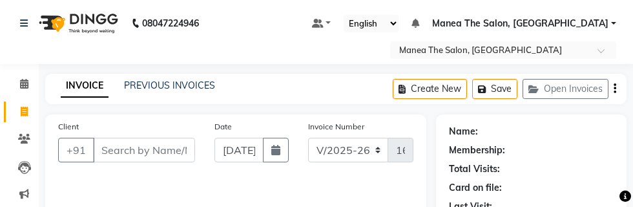
click at [88, 159] on button "+91" at bounding box center [76, 150] width 36 height 25
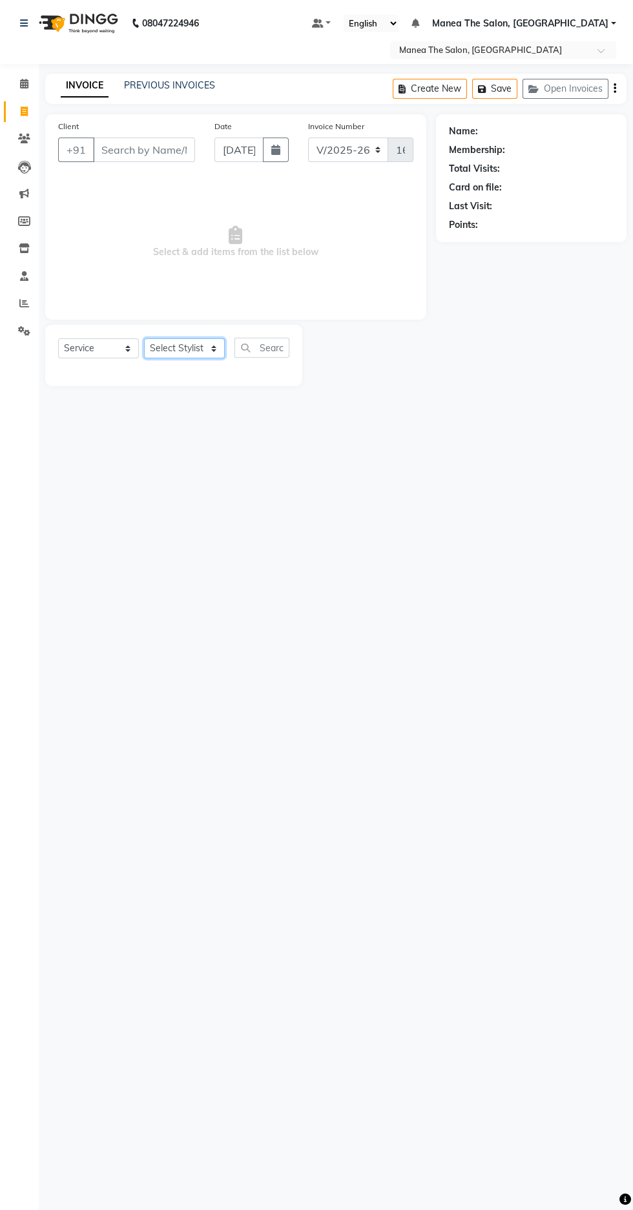
click at [198, 350] on select "Select Stylist [PERSON_NAME] [PERSON_NAME] Radhika [PERSON_NAME] [PERSON_NAME] …" at bounding box center [184, 348] width 81 height 20
select select "74219"
click at [144, 338] on select "Select Stylist [PERSON_NAME] [PERSON_NAME] Radhika [PERSON_NAME] [PERSON_NAME] …" at bounding box center [184, 348] width 81 height 20
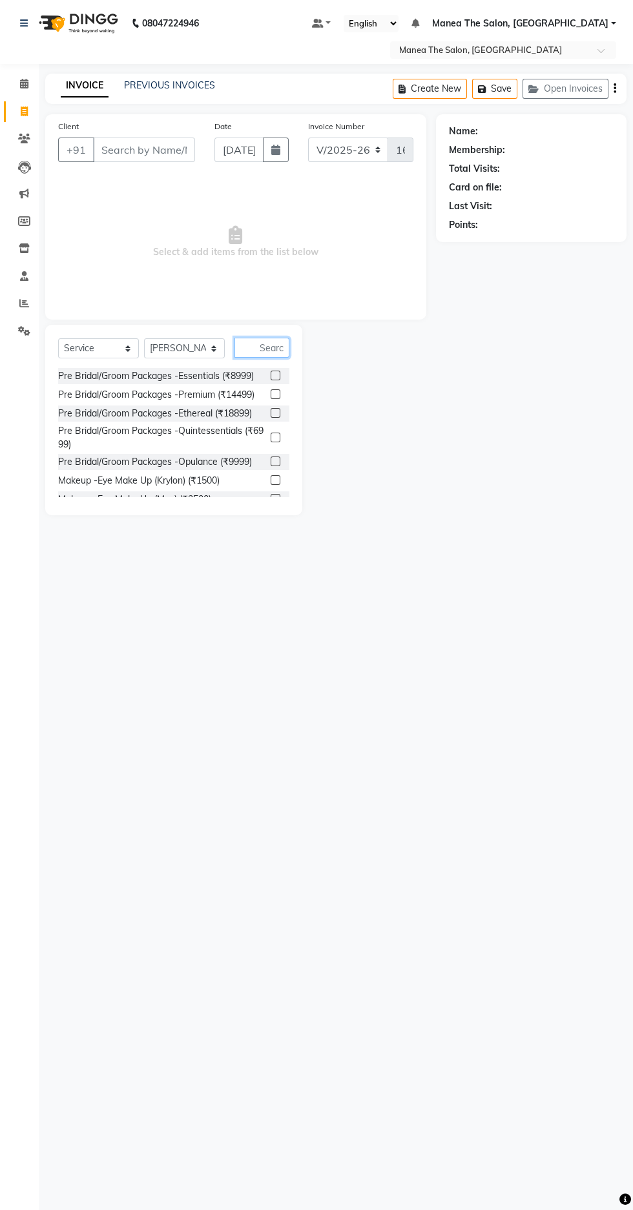
click at [278, 348] on input "text" at bounding box center [261, 348] width 55 height 20
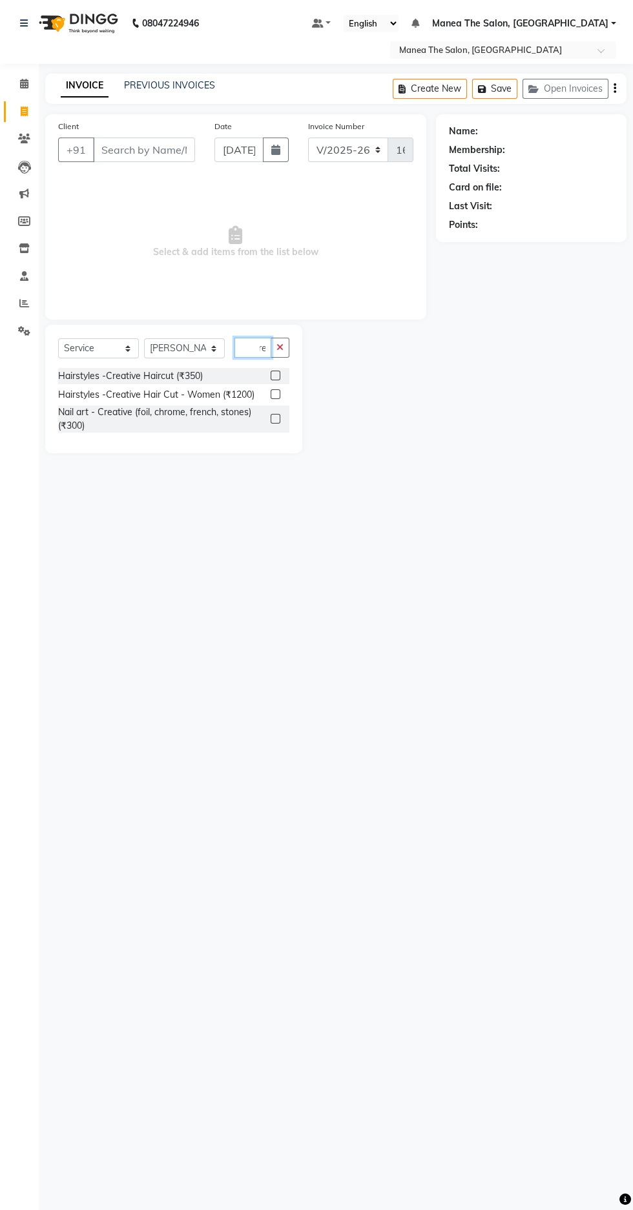
type input "Cre"
click at [179, 379] on div "Hairstyles -Creative Haircut (₹350)" at bounding box center [130, 376] width 145 height 14
checkbox input "false"
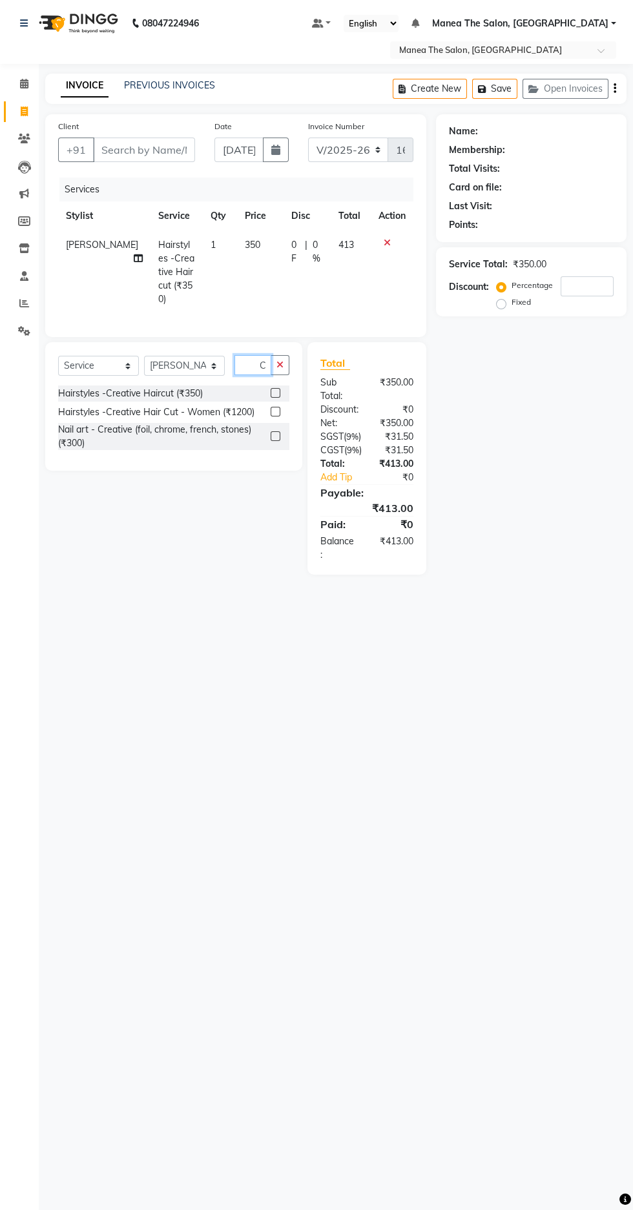
click at [263, 355] on input "Cre" at bounding box center [252, 365] width 37 height 20
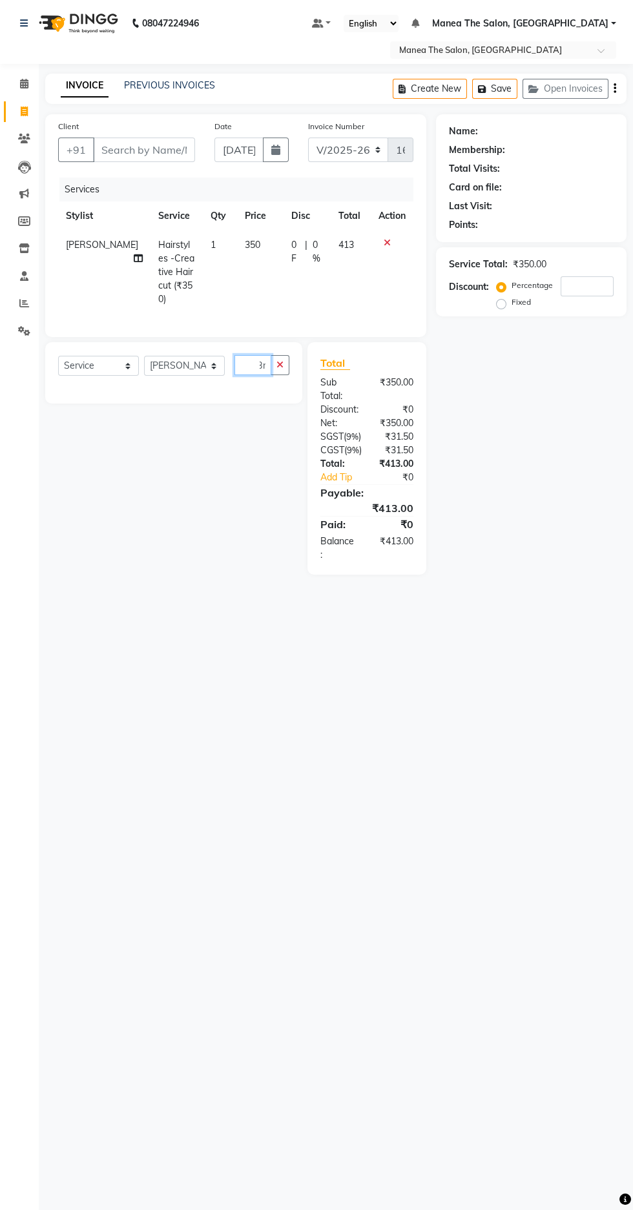
type input "Brre"
click at [280, 360] on icon "button" at bounding box center [279, 364] width 7 height 9
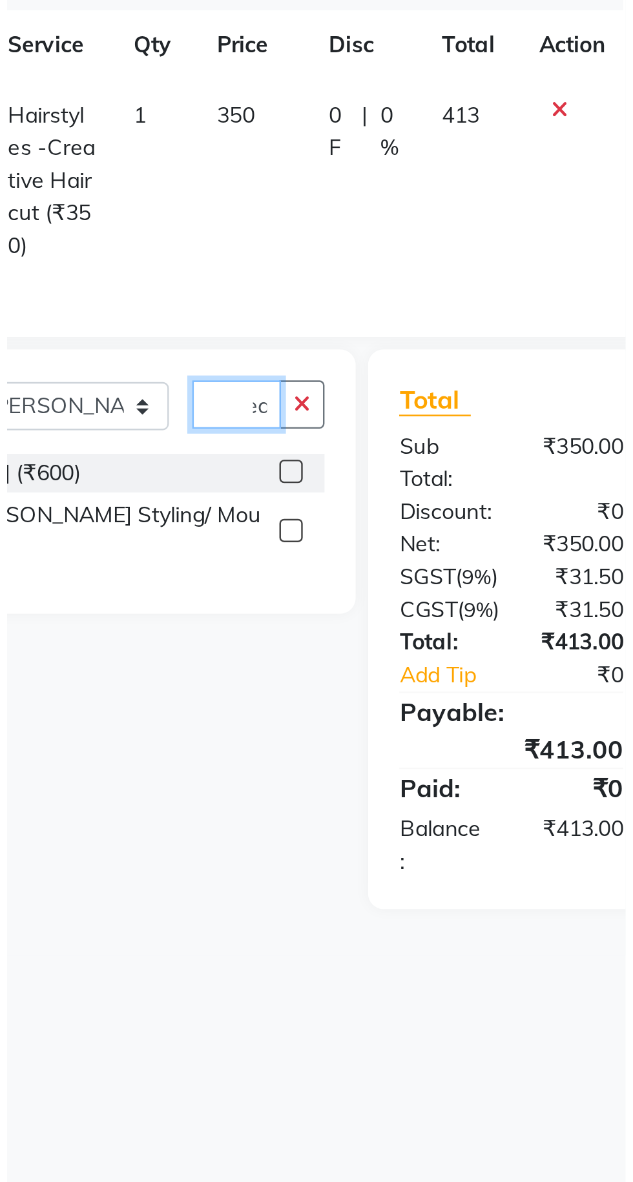
scroll to position [0, 13]
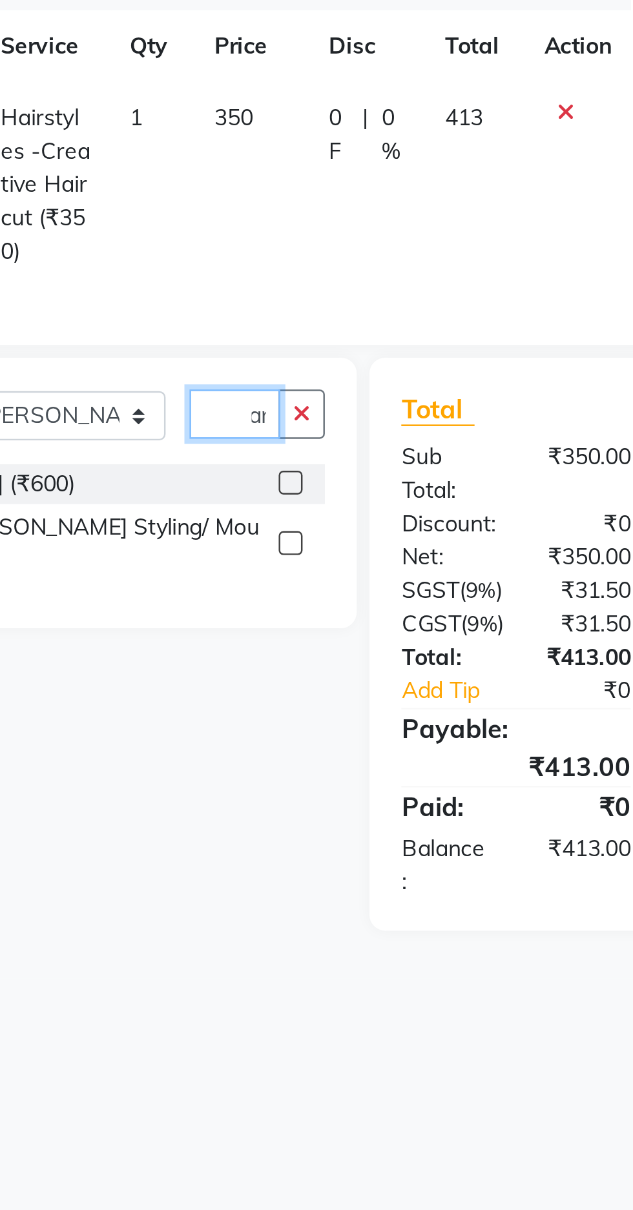
type input "Bear"
click at [236, 385] on div "Color -[PERSON_NAME] (₹600)" at bounding box center [173, 393] width 231 height 16
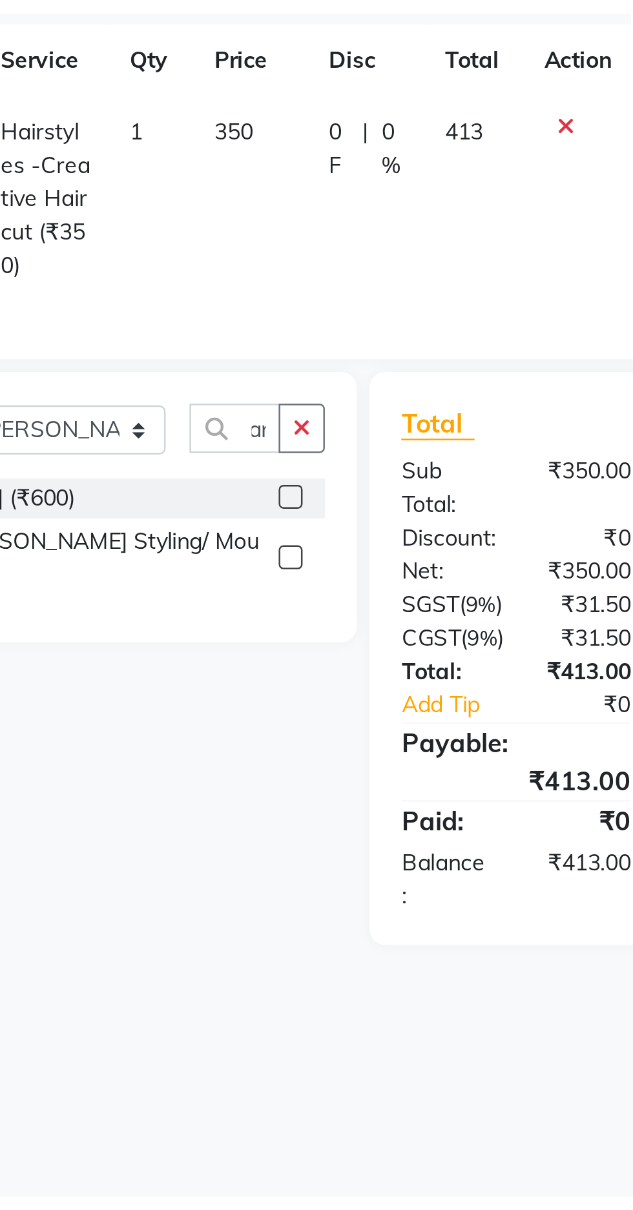
scroll to position [0, 0]
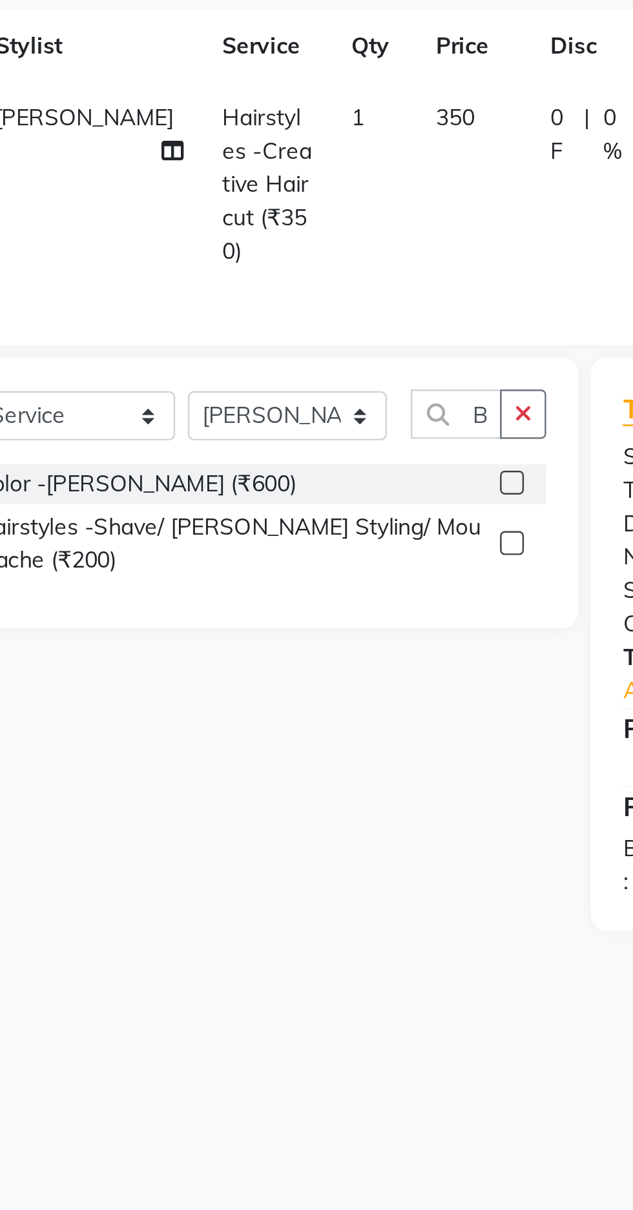
click at [205, 404] on div "Hairstyles -Shave/ [PERSON_NAME] Styling/ Moustache (₹200)" at bounding box center [161, 417] width 207 height 27
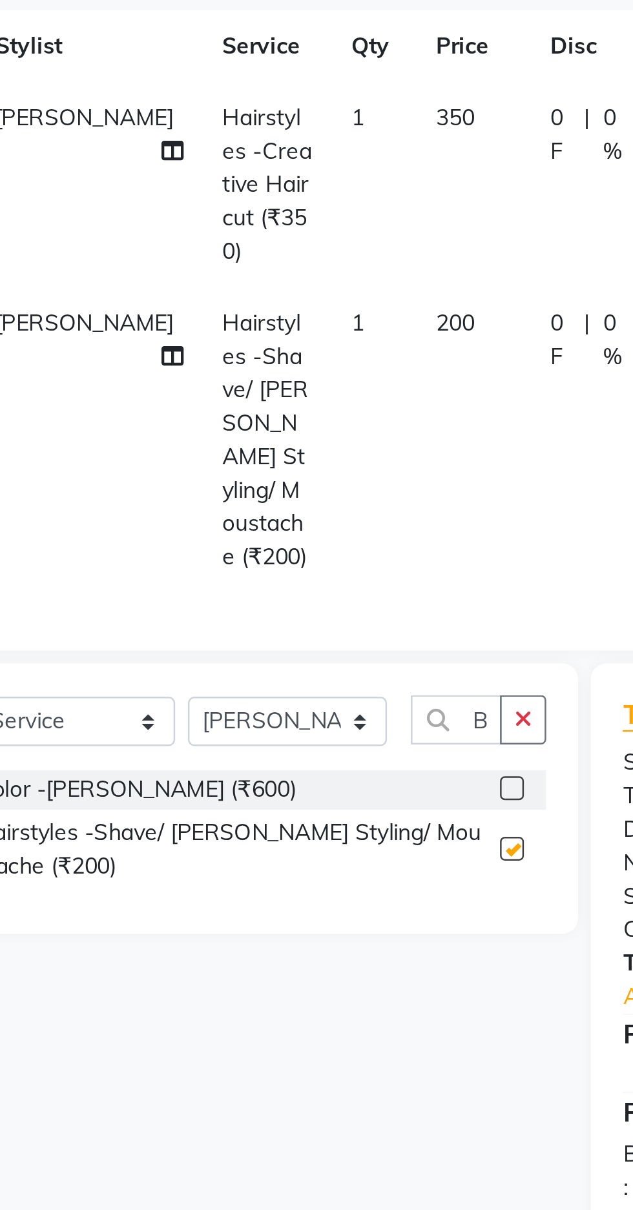
checkbox input "false"
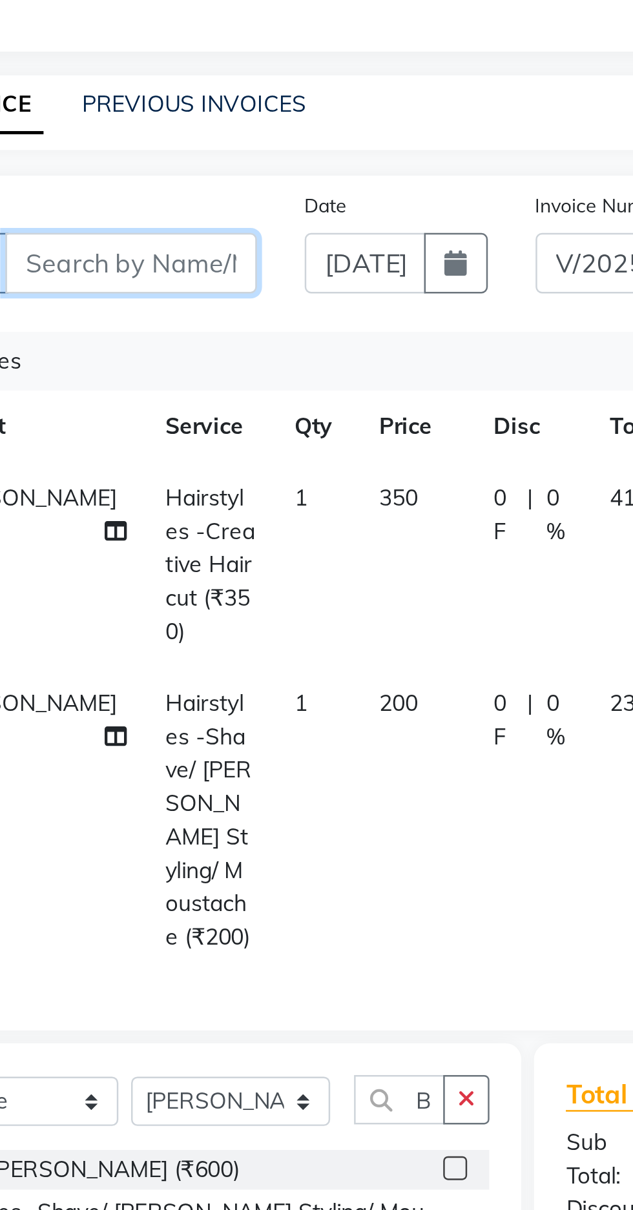
click at [176, 156] on input "Client" at bounding box center [144, 150] width 102 height 25
type input "8"
type input "0"
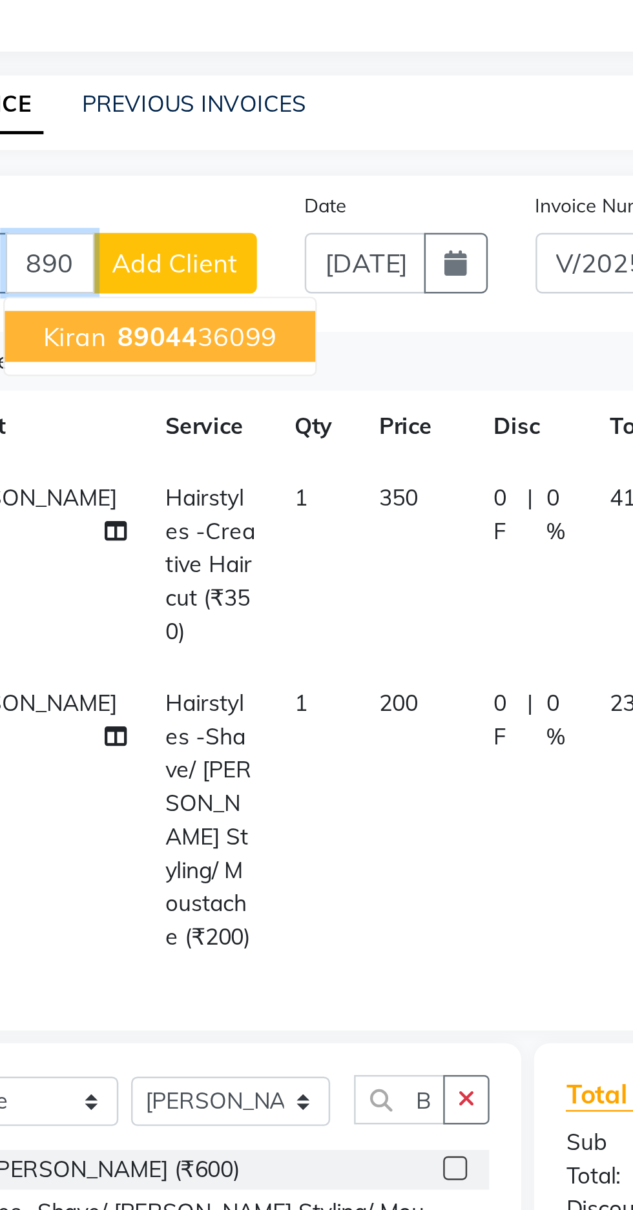
click at [179, 179] on ngb-highlight "89044 36099" at bounding box center [169, 179] width 67 height 13
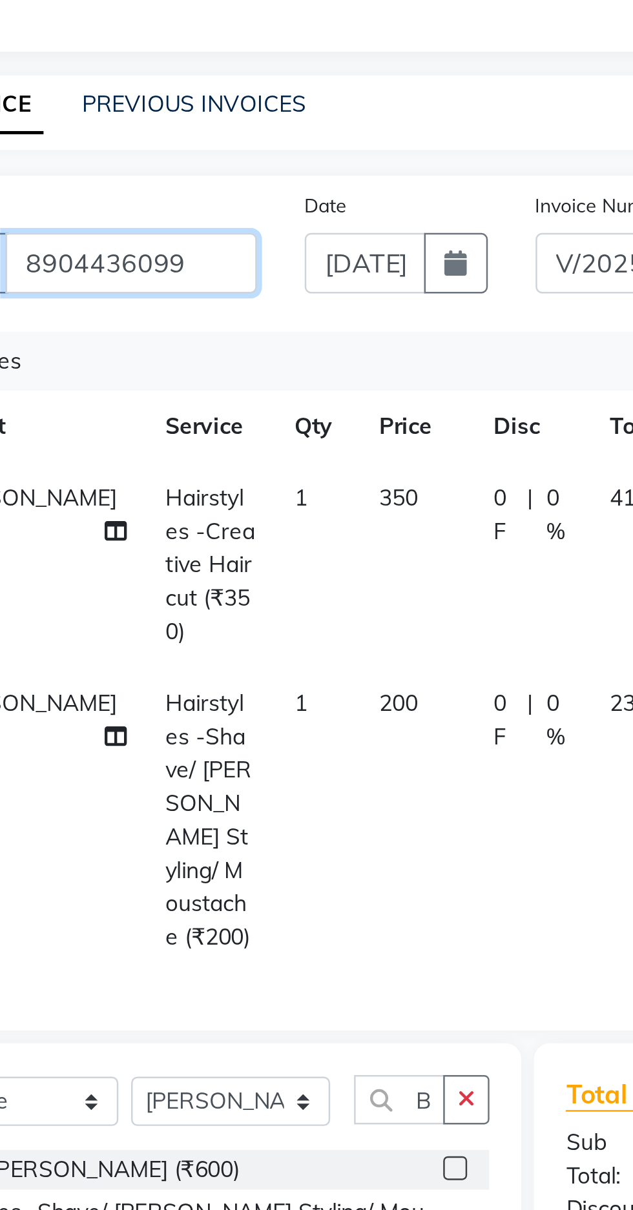
type input "8904436099"
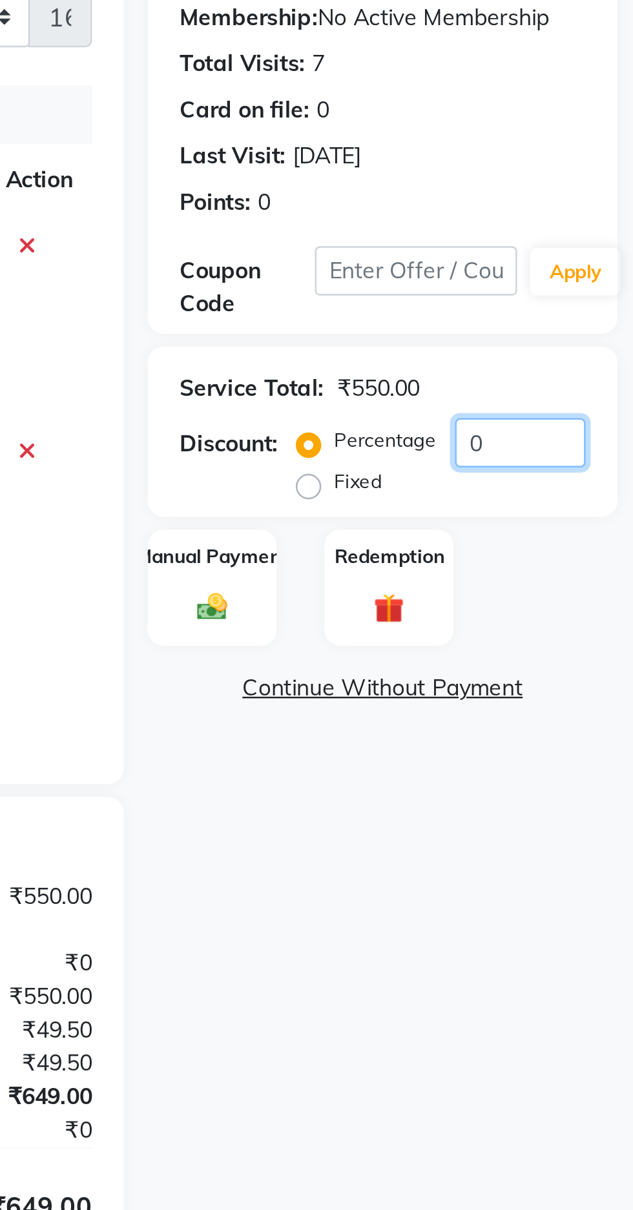
click at [580, 323] on input "0" at bounding box center [586, 322] width 53 height 20
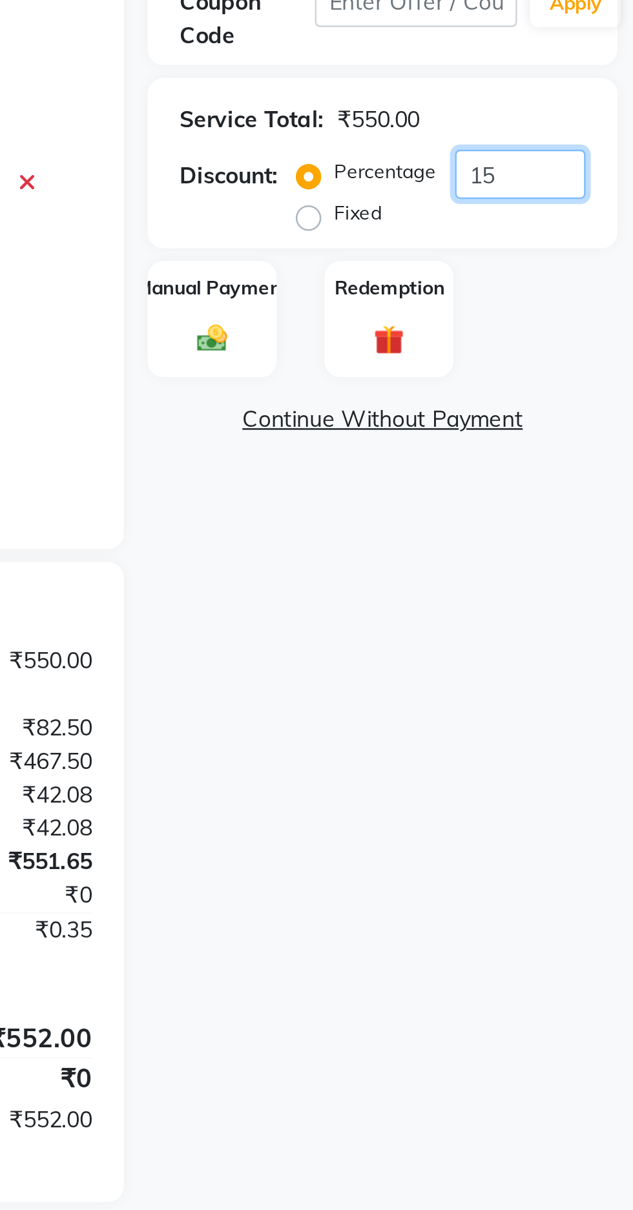
type input "15"
click at [464, 385] on img at bounding box center [462, 389] width 20 height 14
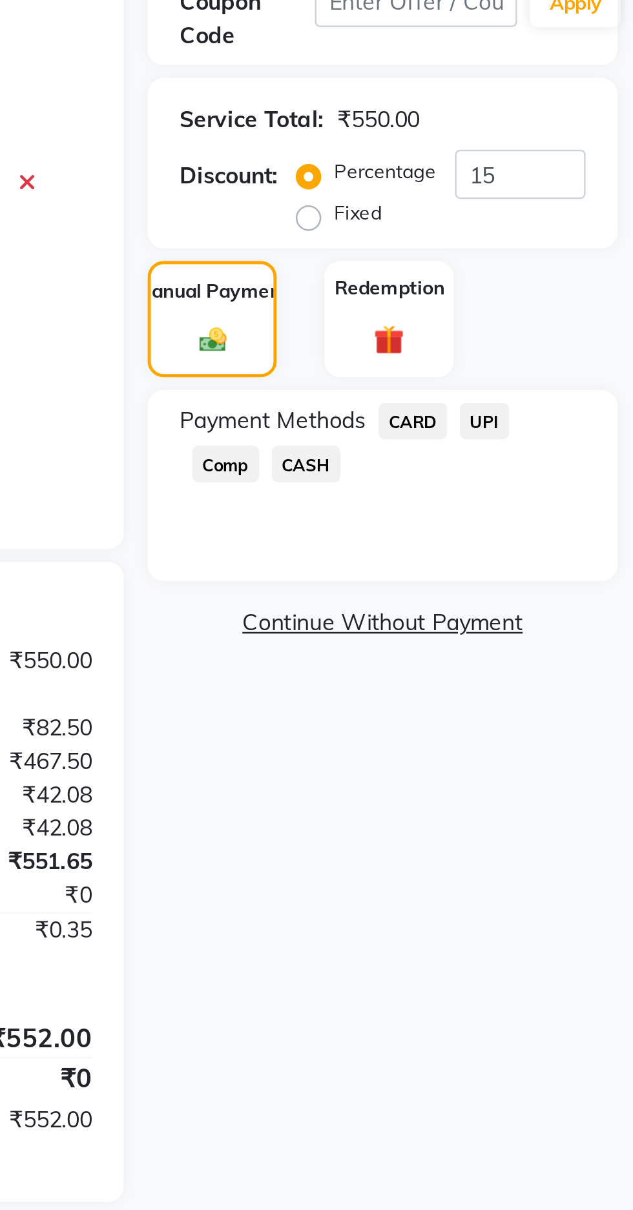
click at [577, 423] on span "UPI" at bounding box center [572, 422] width 20 height 15
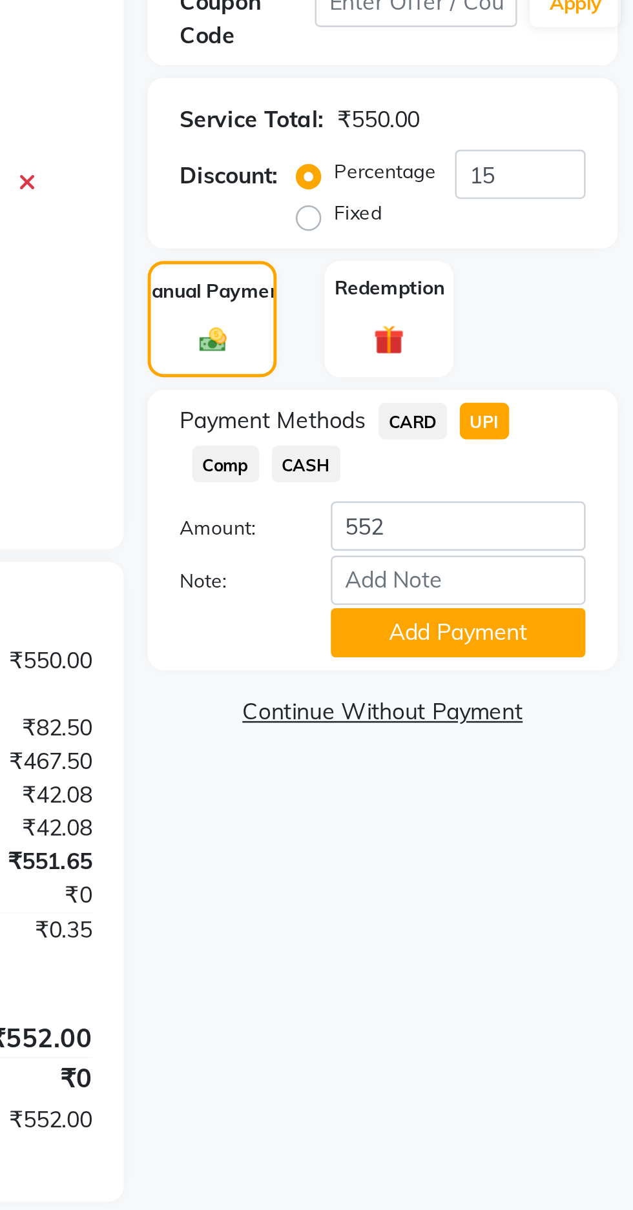
click at [562, 511] on button "Add Payment" at bounding box center [561, 508] width 103 height 20
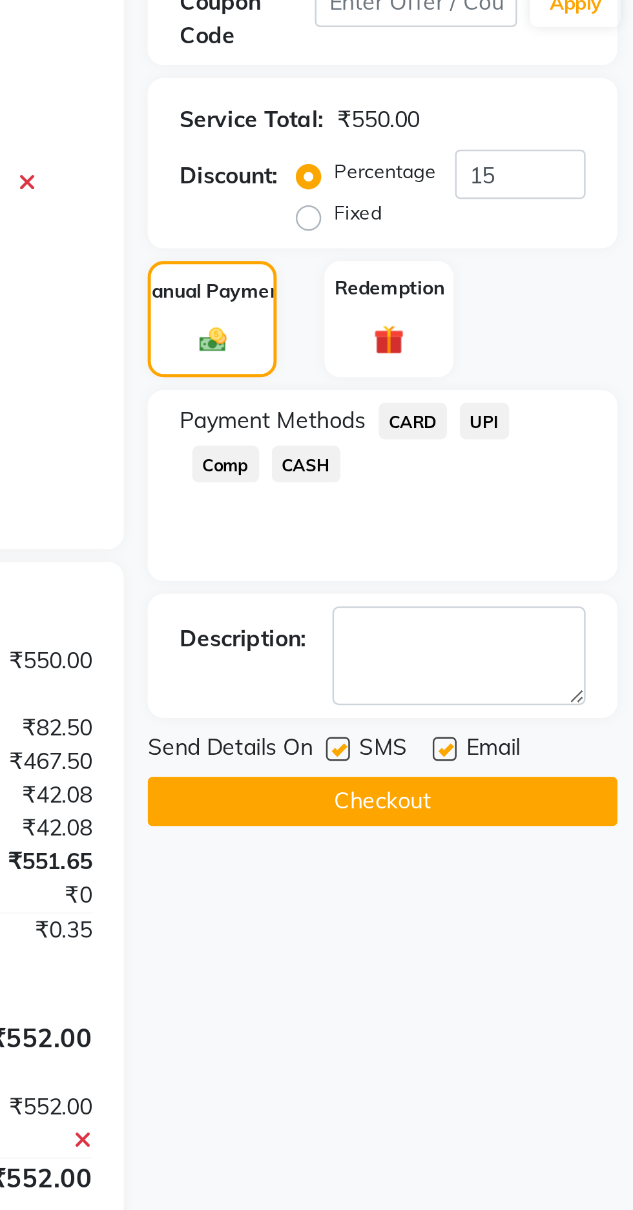
click at [558, 555] on label at bounding box center [556, 556] width 10 height 10
click at [558, 555] on input "checkbox" at bounding box center [555, 556] width 8 height 8
checkbox input "false"
click at [542, 584] on button "Checkout" at bounding box center [531, 577] width 190 height 20
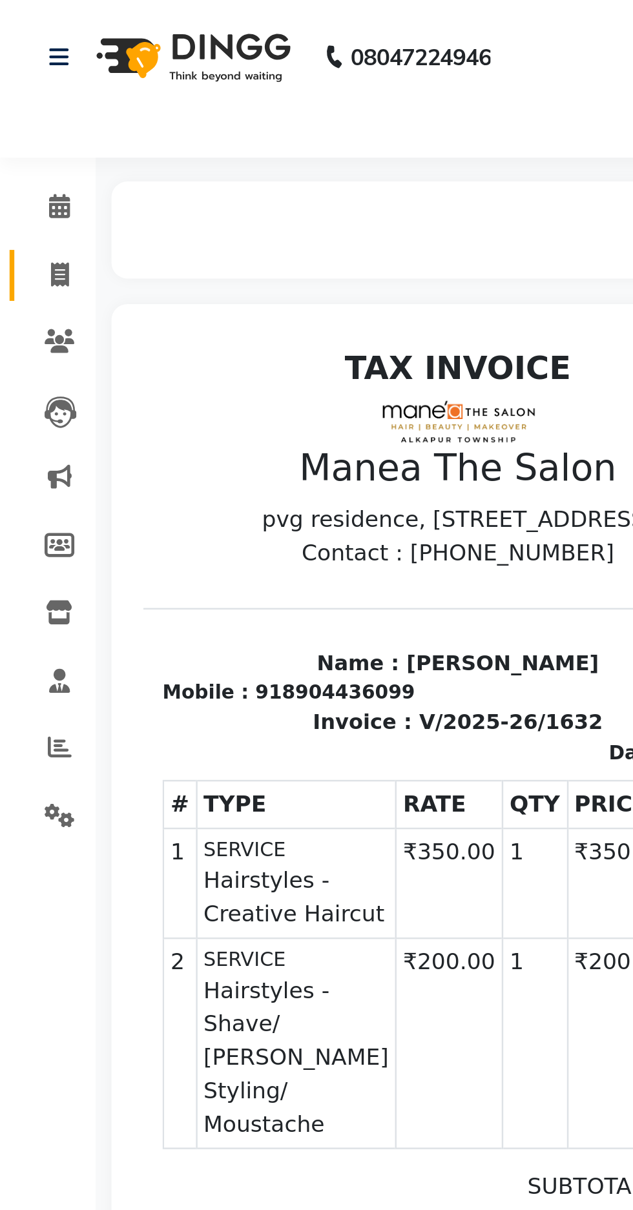
click at [26, 107] on icon at bounding box center [24, 112] width 7 height 10
select select "service"
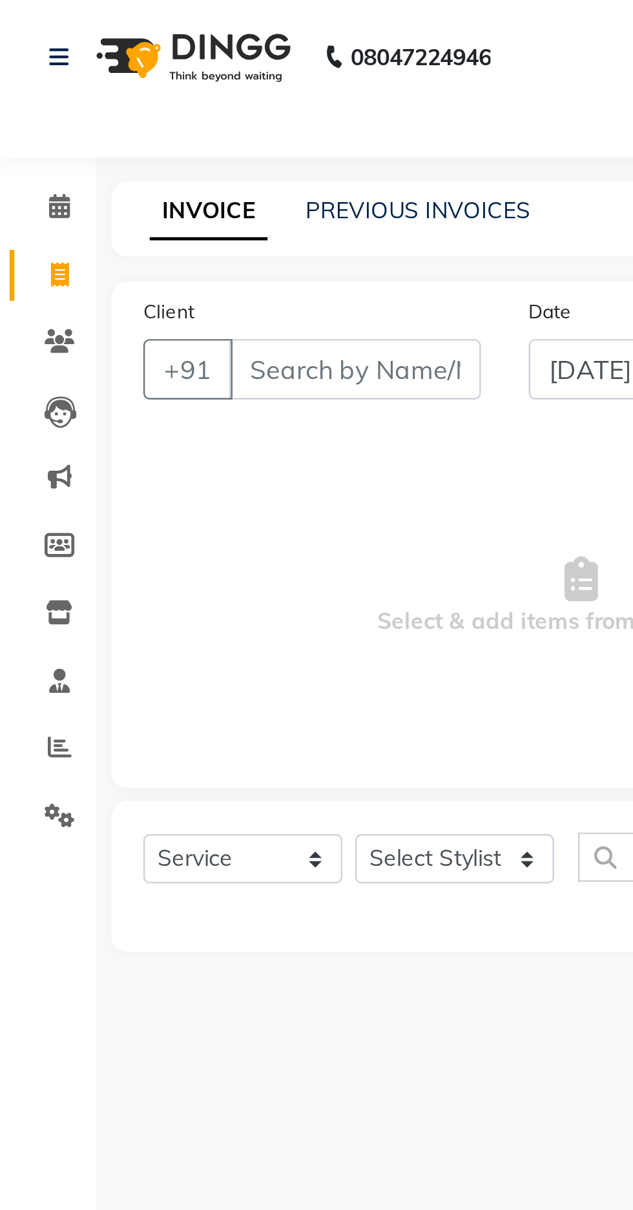
select select "7820"
type input "1633"
click at [161, 88] on link "PREVIOUS INVOICES" at bounding box center [169, 85] width 91 height 12
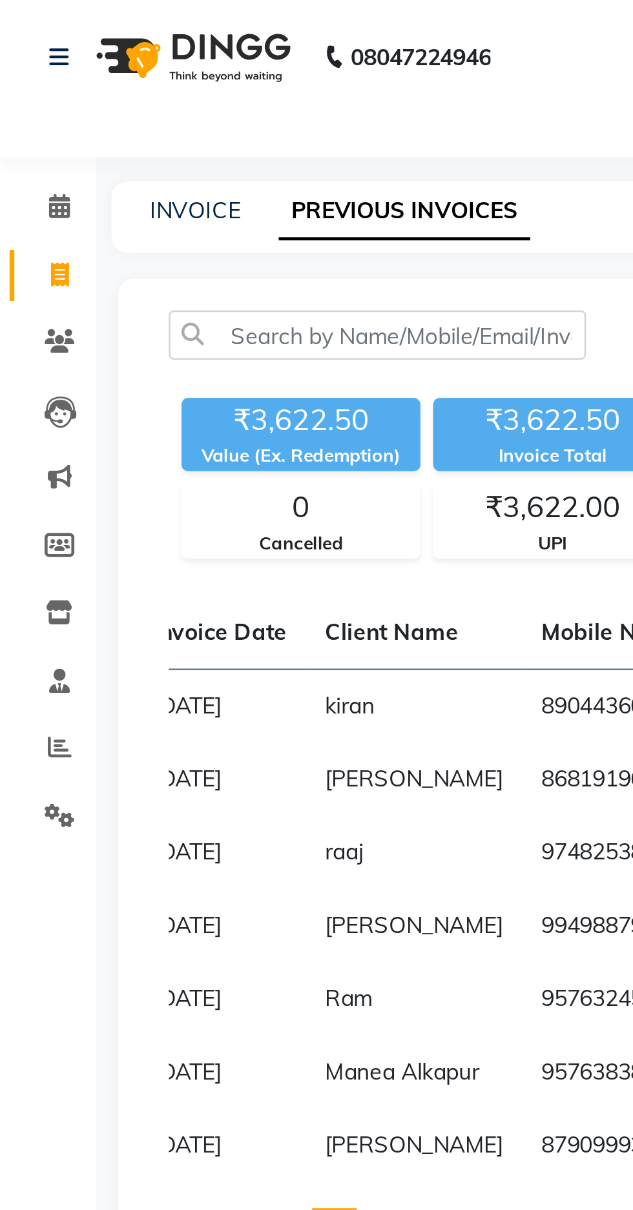
scroll to position [0, 88]
